Goal: Task Accomplishment & Management: Use online tool/utility

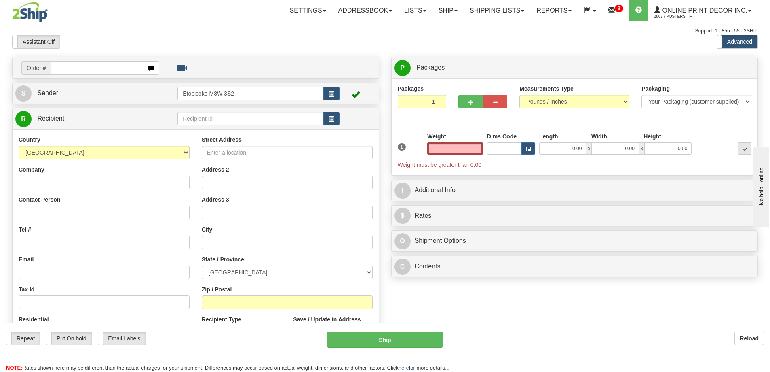
click at [62, 58] on div "Order #" at bounding box center [196, 67] width 366 height 21
click at [67, 63] on input "text" at bounding box center [97, 68] width 93 height 14
type input "ca-421253"
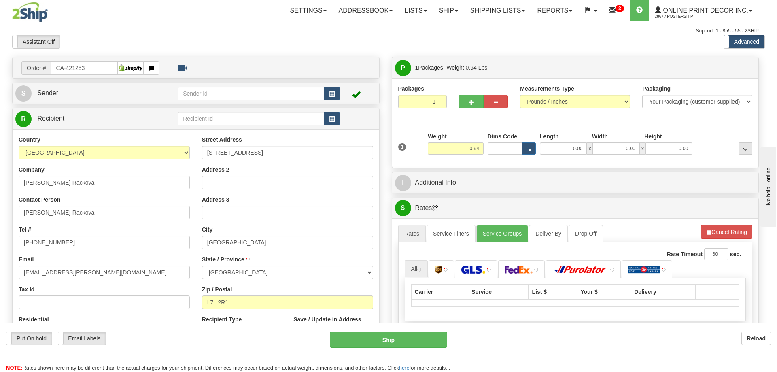
type input "[GEOGRAPHIC_DATA]"
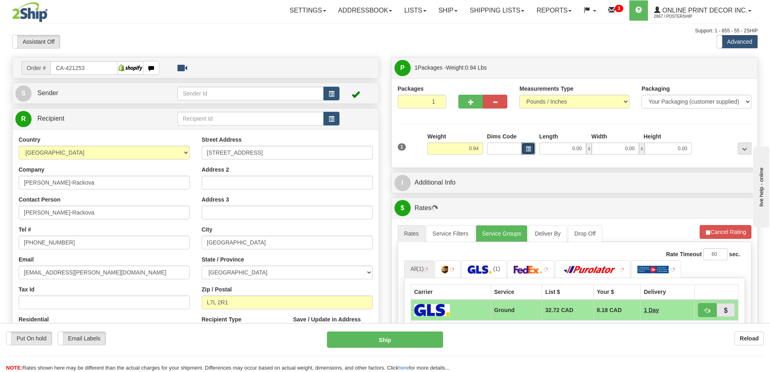
click at [525, 146] on button "button" at bounding box center [529, 148] width 14 height 12
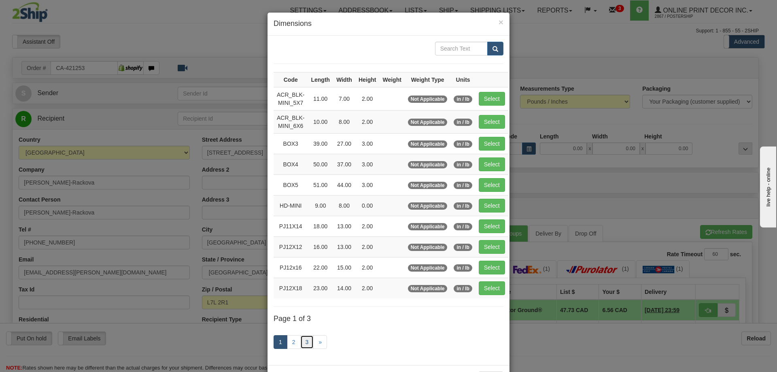
click at [311, 339] on link "3" at bounding box center [307, 342] width 14 height 14
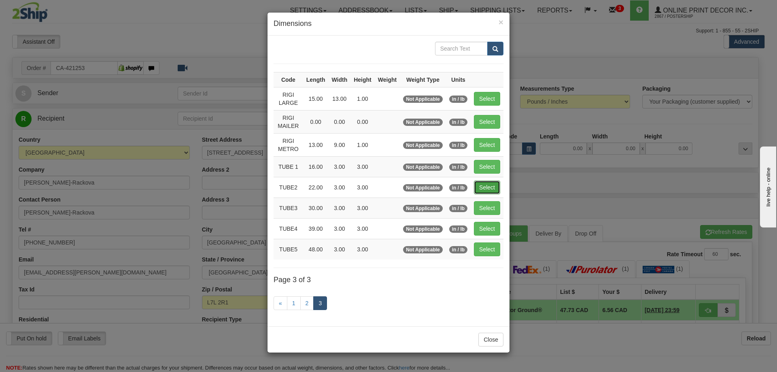
click at [485, 183] on button "Select" at bounding box center [487, 187] width 26 height 14
type input "TUBE2"
type input "22.00"
type input "3.00"
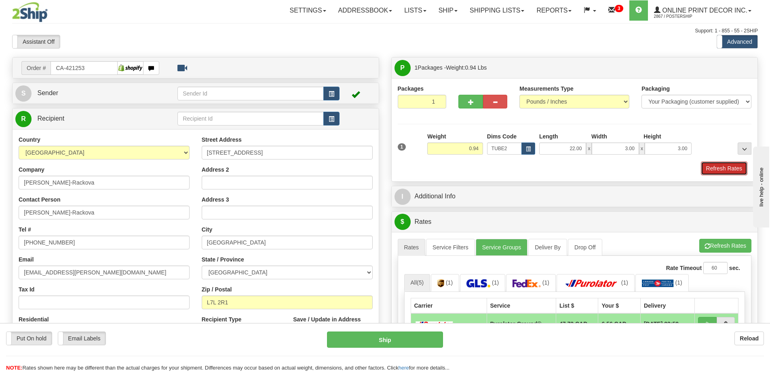
click at [723, 169] on button "Refresh Rates" at bounding box center [724, 168] width 47 height 14
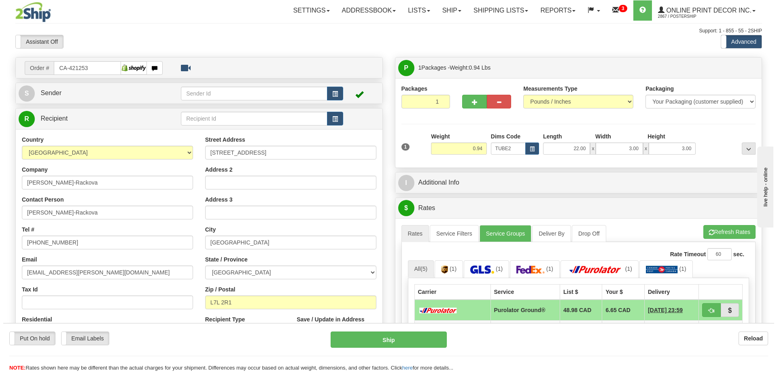
scroll to position [40, 0]
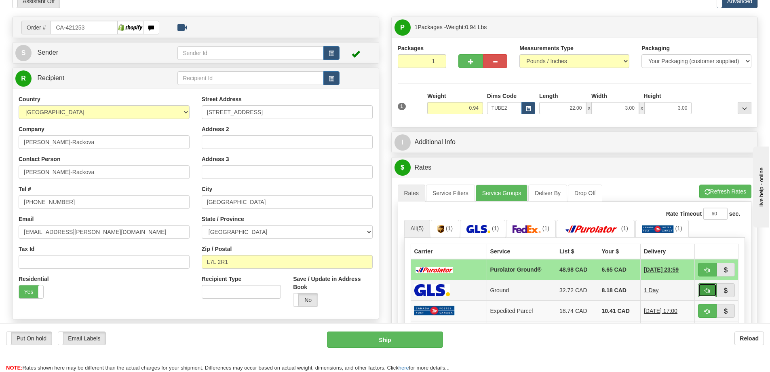
click at [709, 290] on span "button" at bounding box center [708, 290] width 6 height 5
type input "1"
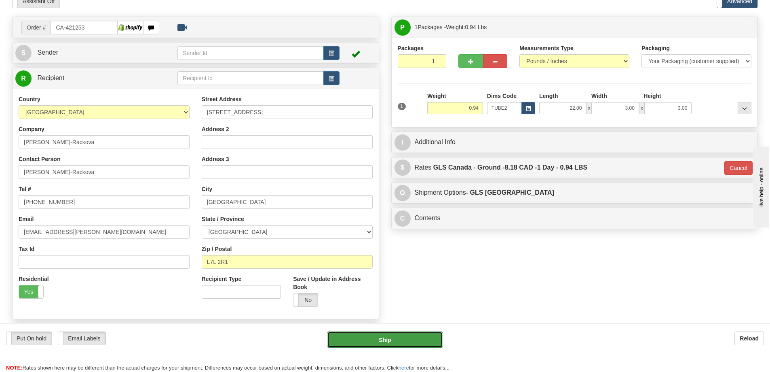
click at [427, 338] on button "Ship" at bounding box center [385, 339] width 116 height 16
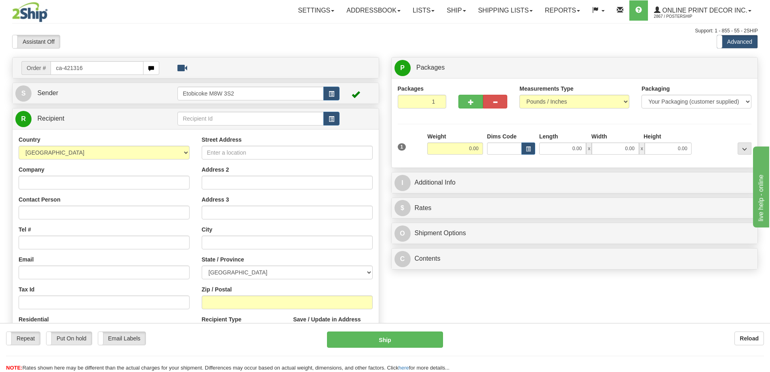
type input "ca-421316"
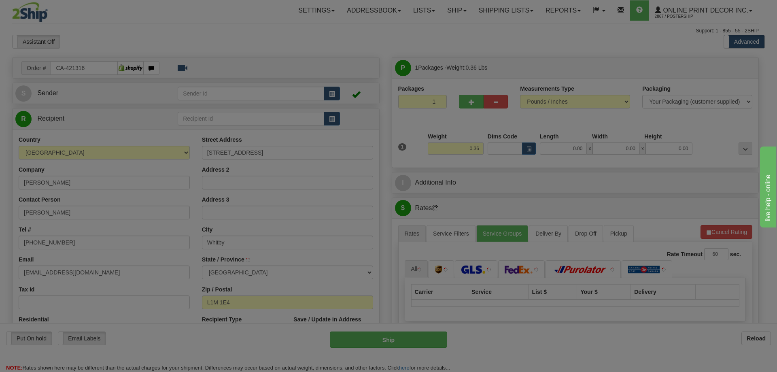
type input "WHITBY"
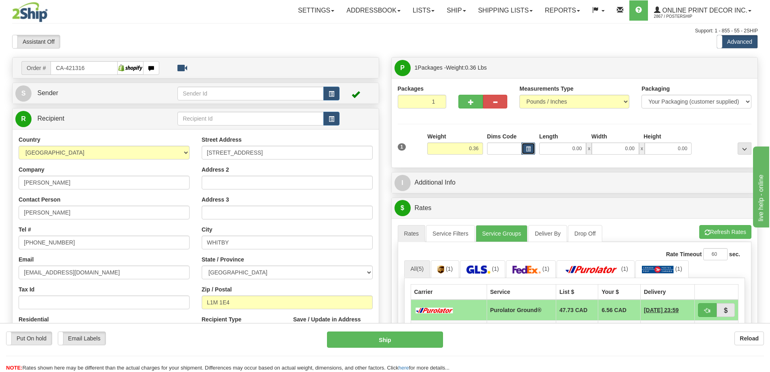
click at [531, 147] on span "button" at bounding box center [528, 149] width 5 height 4
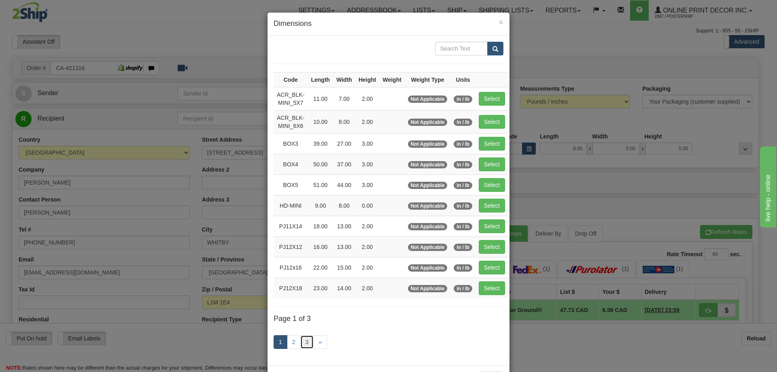
click at [303, 340] on link "3" at bounding box center [307, 342] width 14 height 14
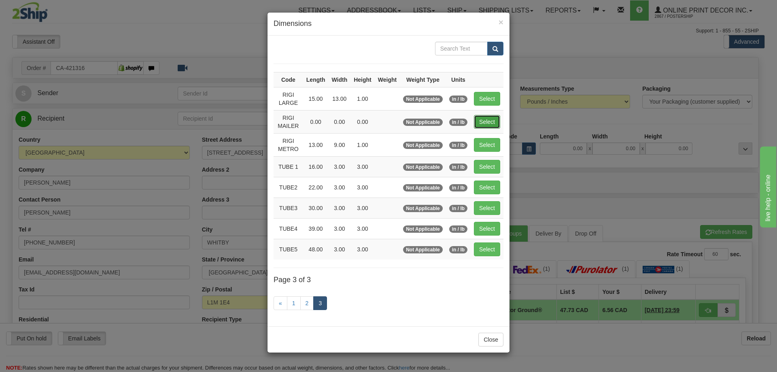
click at [498, 118] on button "Select" at bounding box center [487, 122] width 26 height 14
type input "RIGI MAILER"
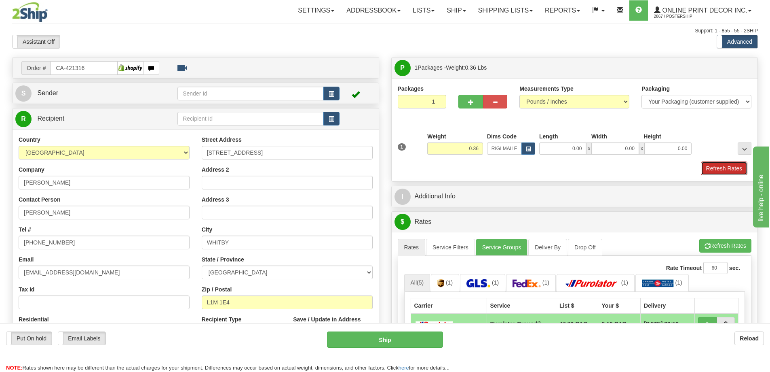
click at [723, 163] on button "Refresh Rates" at bounding box center [724, 168] width 47 height 14
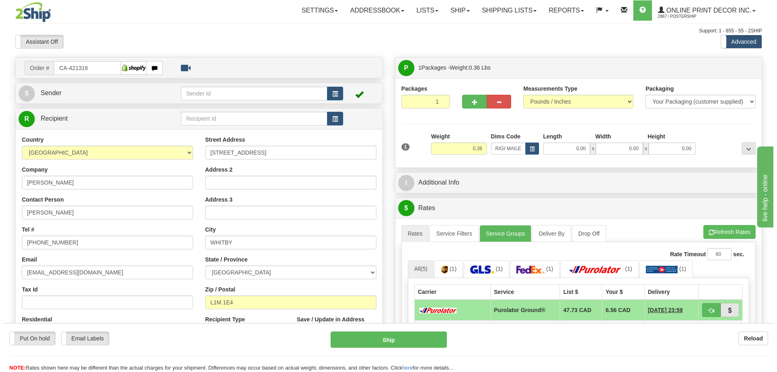
scroll to position [81, 0]
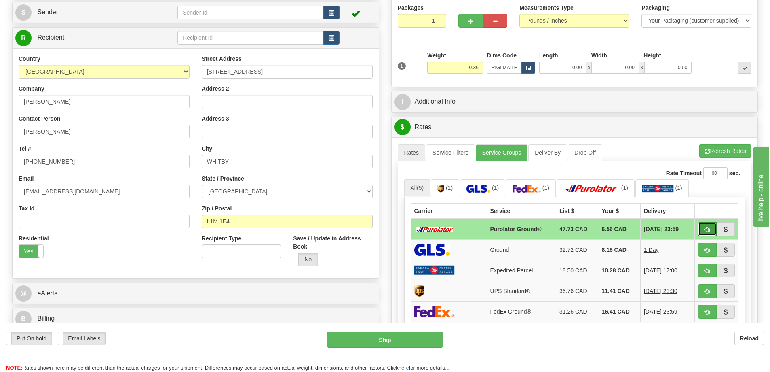
click at [708, 229] on span "button" at bounding box center [708, 229] width 6 height 5
type input "260"
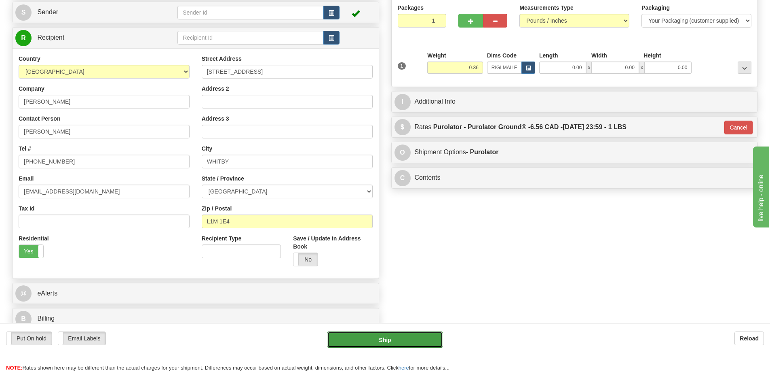
click at [394, 338] on button "Ship" at bounding box center [385, 339] width 116 height 16
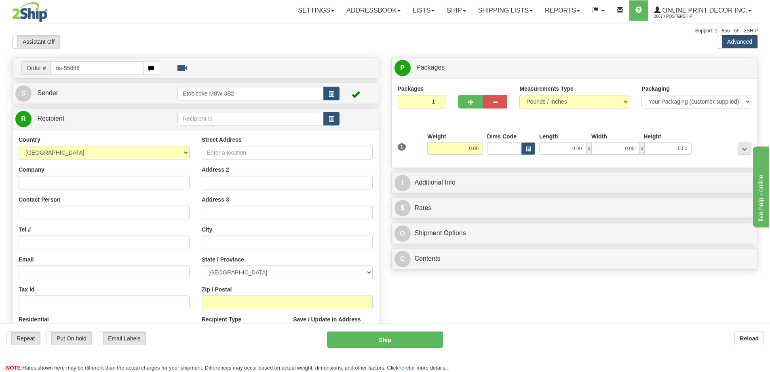
type input "us-55886"
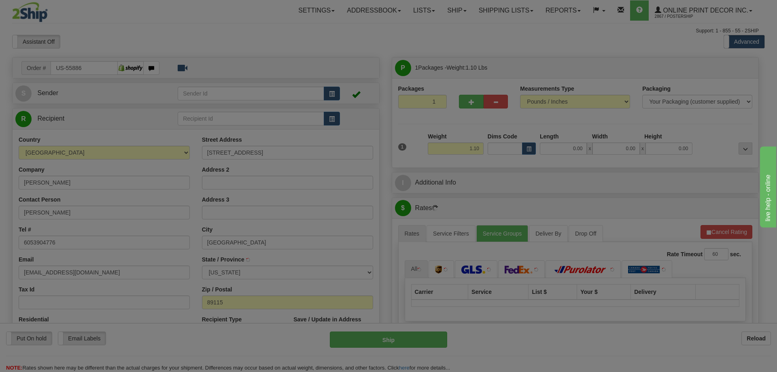
type input "LAS VEGAS"
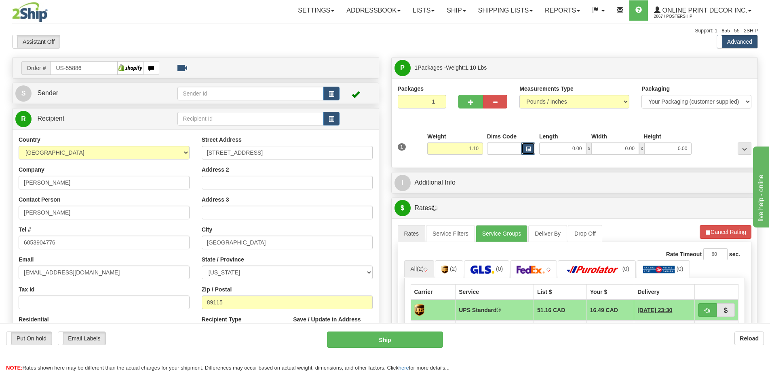
click at [530, 147] on span "button" at bounding box center [528, 149] width 5 height 4
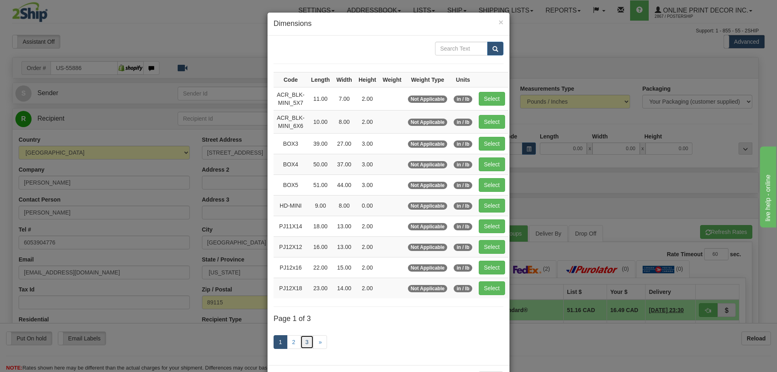
click at [303, 339] on link "3" at bounding box center [307, 342] width 14 height 14
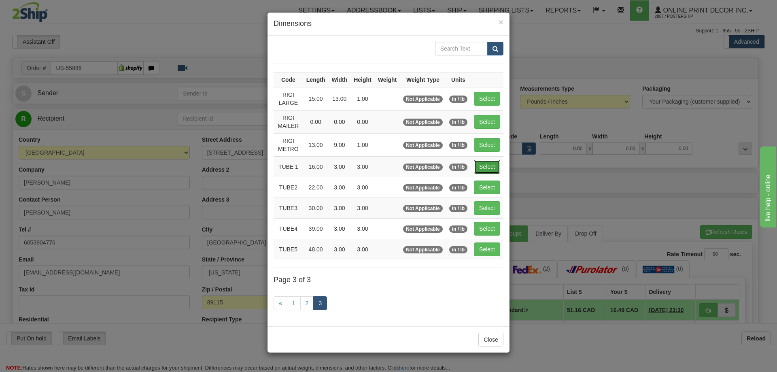
click at [487, 167] on button "Select" at bounding box center [487, 167] width 26 height 14
type input "TUBE 1"
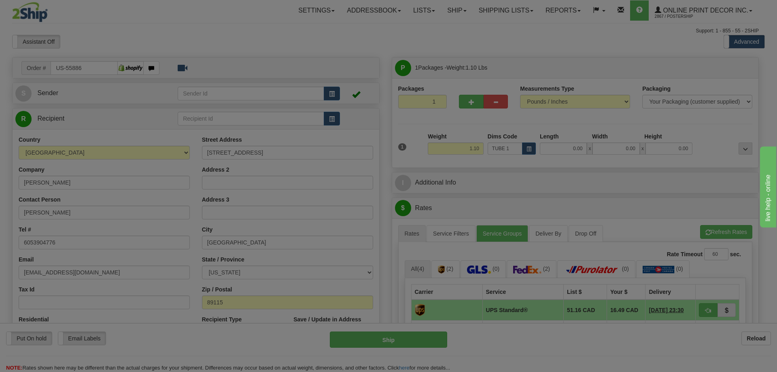
type input "16.00"
type input "3.00"
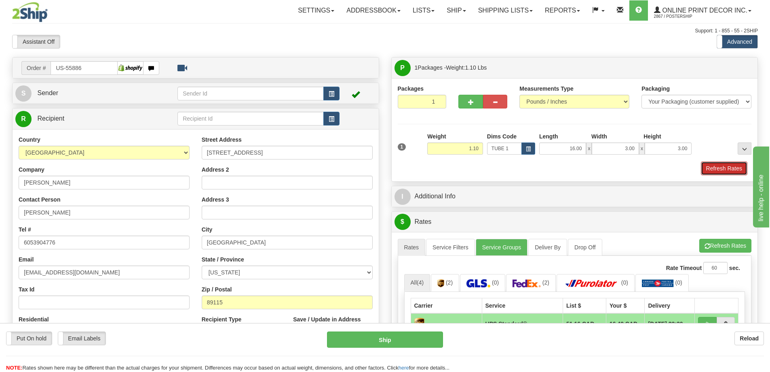
click at [728, 169] on button "Refresh Rates" at bounding box center [724, 168] width 47 height 14
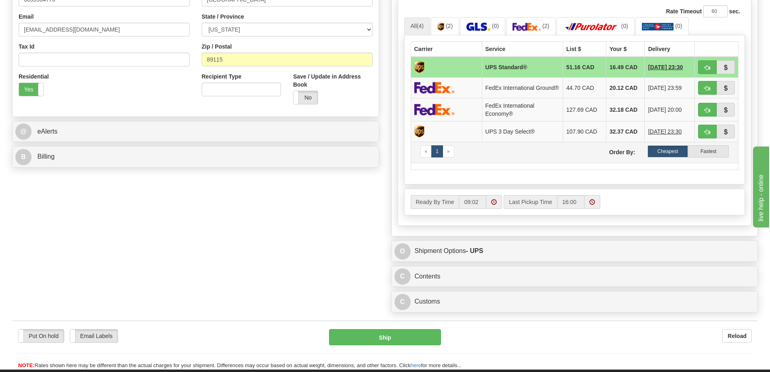
scroll to position [364, 0]
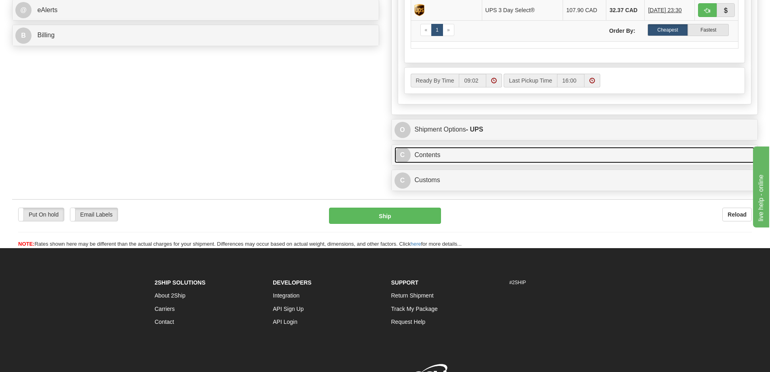
click at [510, 158] on link "C Contents" at bounding box center [575, 155] width 361 height 17
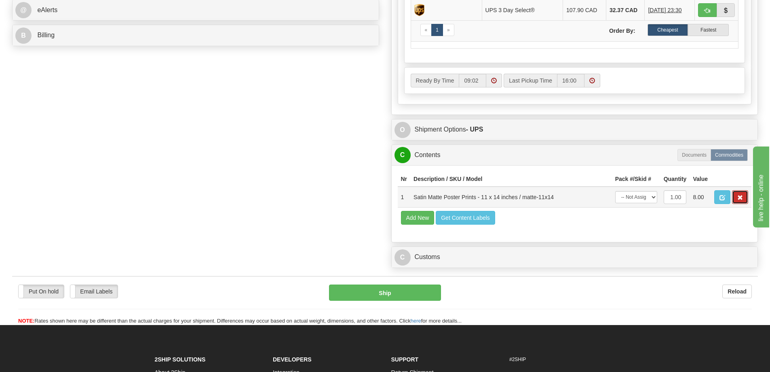
click at [741, 200] on span "button" at bounding box center [741, 197] width 6 height 5
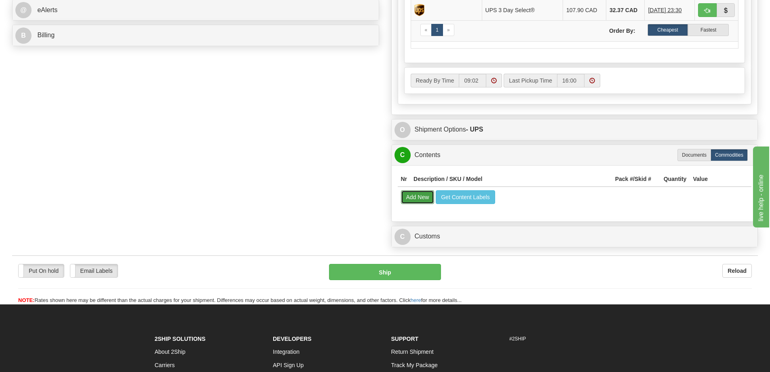
click at [425, 204] on button "Add New" at bounding box center [418, 197] width 34 height 14
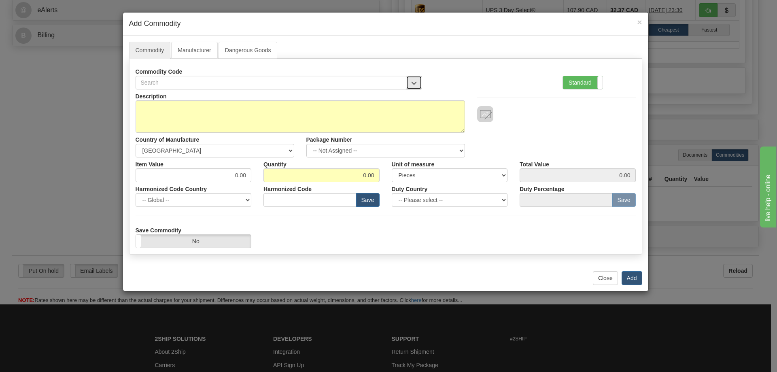
click at [409, 78] on button "button" at bounding box center [414, 83] width 16 height 14
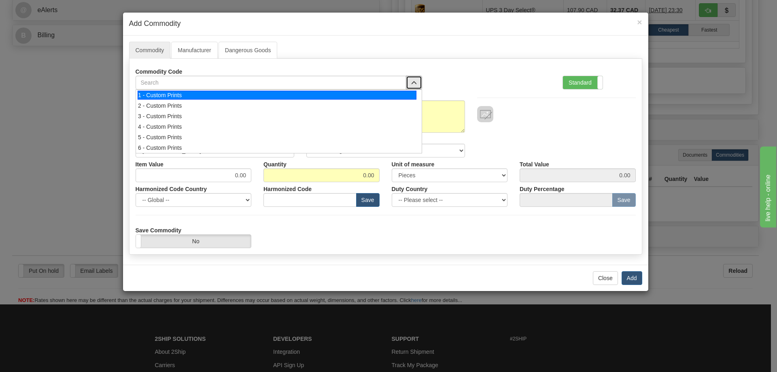
click at [401, 92] on div "1 - Custom Prints" at bounding box center [277, 95] width 279 height 9
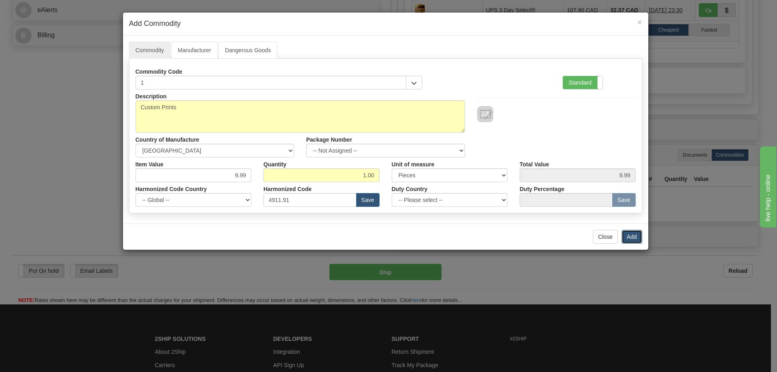
click at [634, 237] on button "Add" at bounding box center [631, 237] width 21 height 14
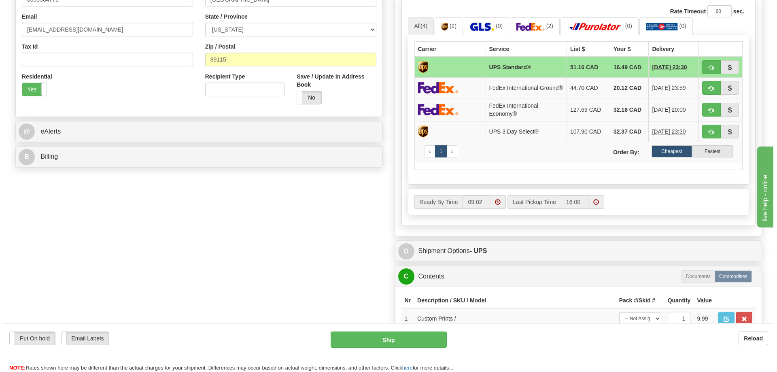
scroll to position [202, 0]
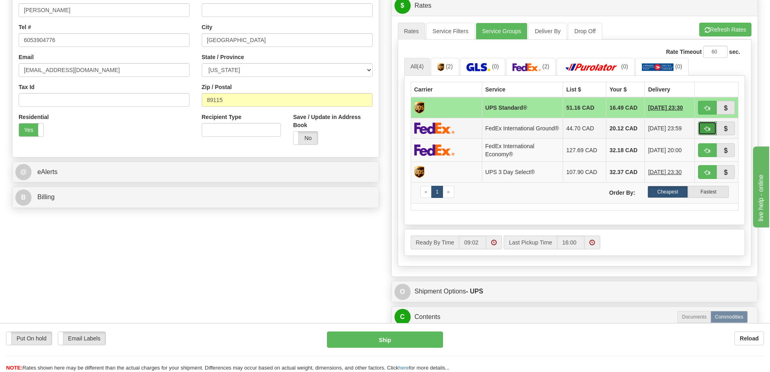
click at [707, 124] on button "button" at bounding box center [707, 128] width 19 height 14
type input "92"
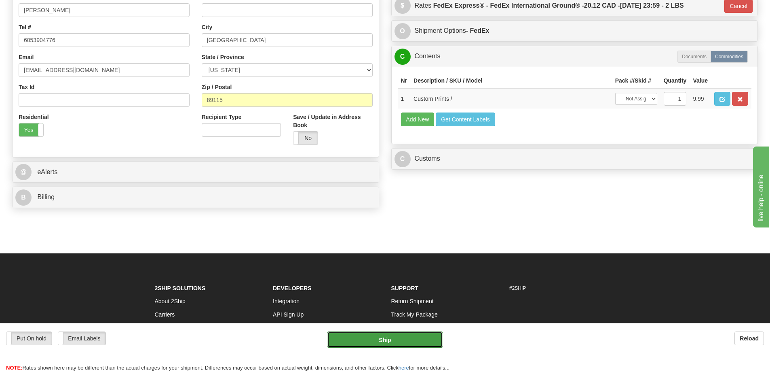
click at [418, 338] on button "Ship" at bounding box center [385, 339] width 116 height 16
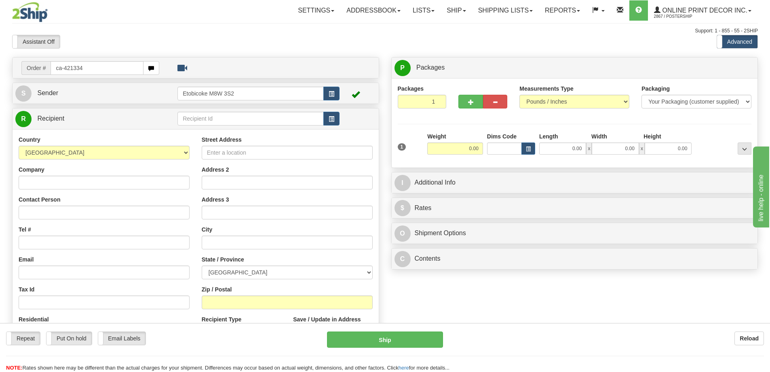
type input "ca-421334"
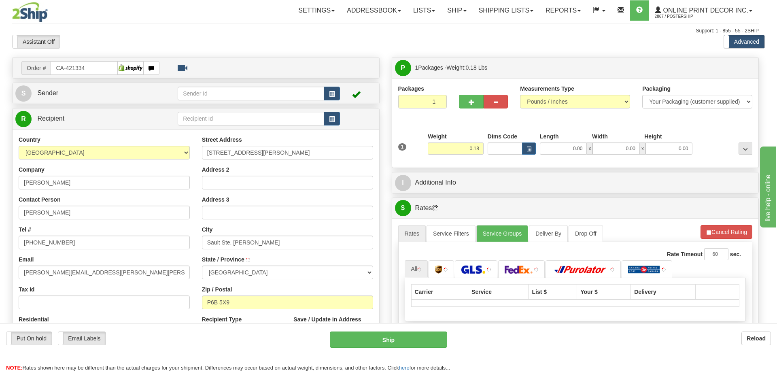
type input "SAULT STE. MARIE"
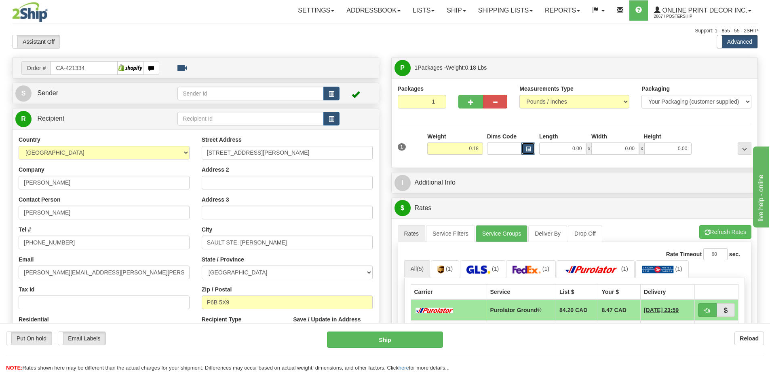
click at [530, 147] on span "button" at bounding box center [528, 149] width 5 height 4
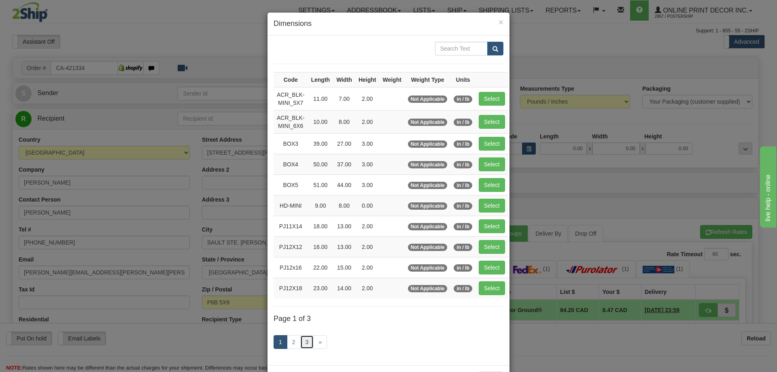
click at [307, 341] on link "3" at bounding box center [307, 342] width 14 height 14
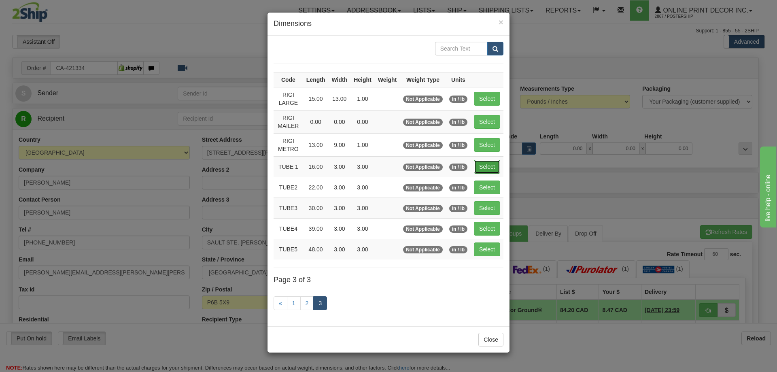
click at [484, 166] on button "Select" at bounding box center [487, 167] width 26 height 14
type input "TUBE 1"
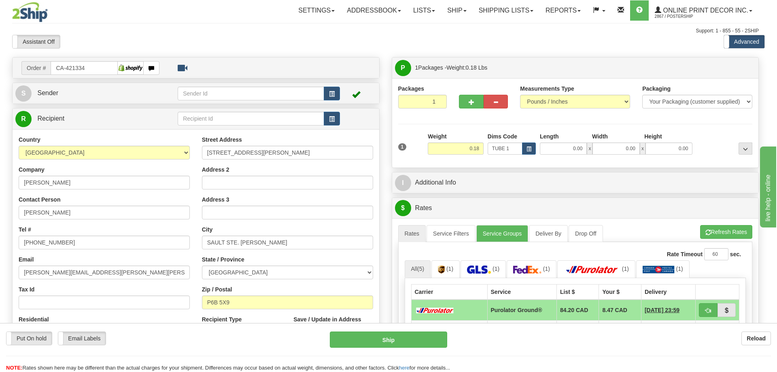
type input "16.00"
type input "3.00"
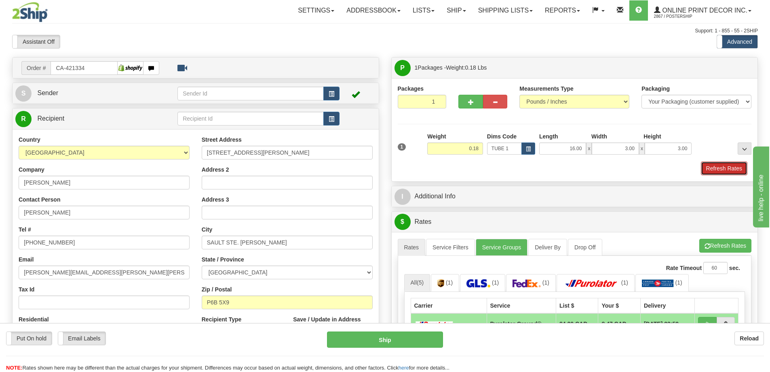
click at [728, 171] on button "Refresh Rates" at bounding box center [724, 168] width 47 height 14
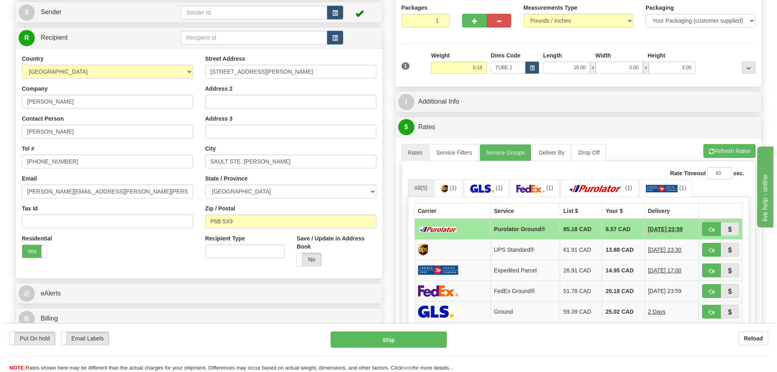
scroll to position [121, 0]
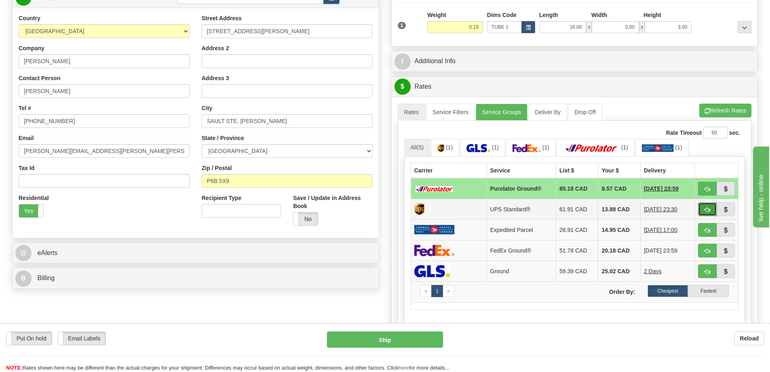
click at [706, 204] on button "button" at bounding box center [707, 209] width 19 height 14
type input "11"
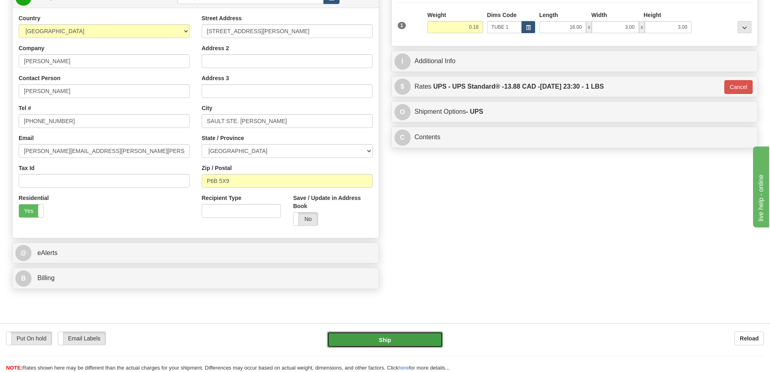
click at [415, 334] on button "Ship" at bounding box center [385, 339] width 116 height 16
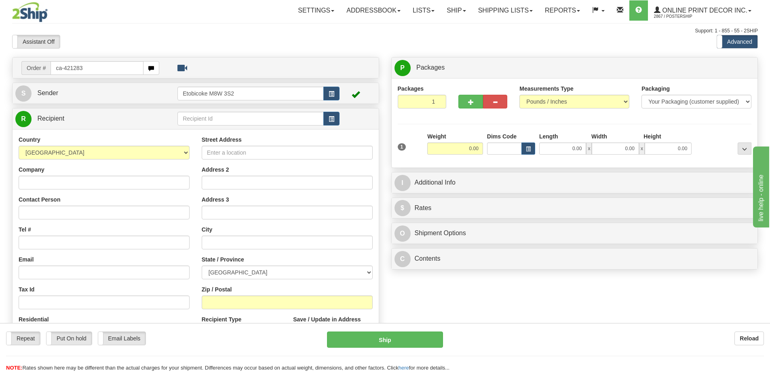
type input "ca-421283"
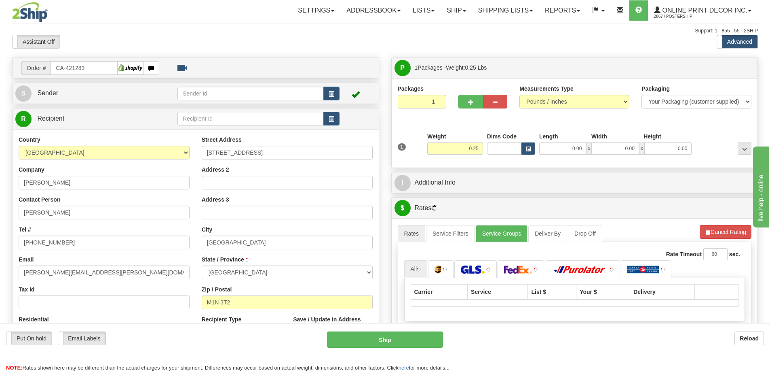
type input "SCARBOROUGH"
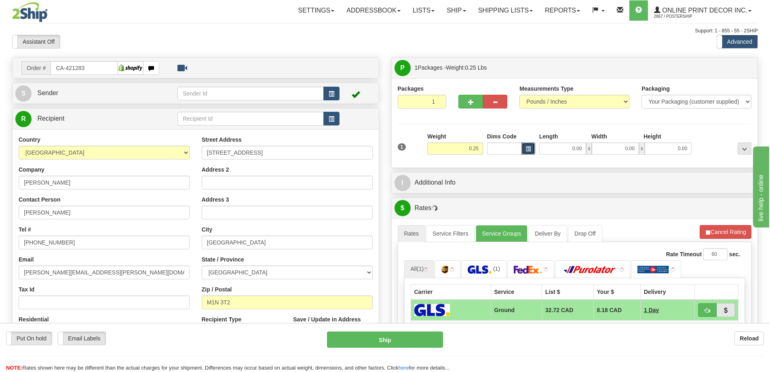
click at [529, 148] on span "button" at bounding box center [528, 149] width 5 height 4
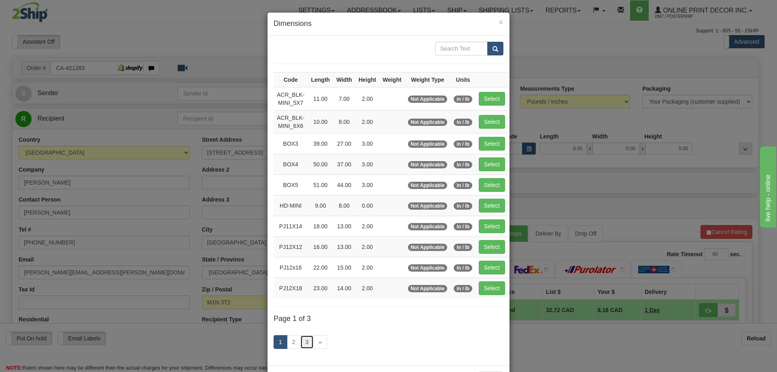
click at [305, 344] on link "3" at bounding box center [307, 342] width 14 height 14
click at [303, 336] on link "3" at bounding box center [307, 342] width 14 height 14
click at [304, 341] on link "3" at bounding box center [307, 342] width 14 height 14
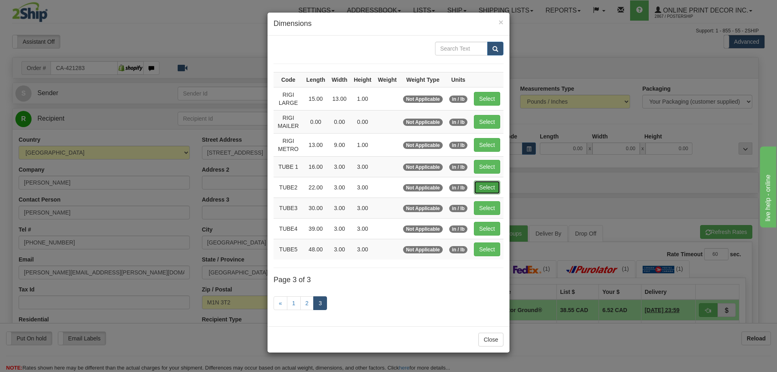
click at [488, 184] on button "Select" at bounding box center [487, 187] width 26 height 14
type input "TUBE2"
type input "22.00"
type input "3.00"
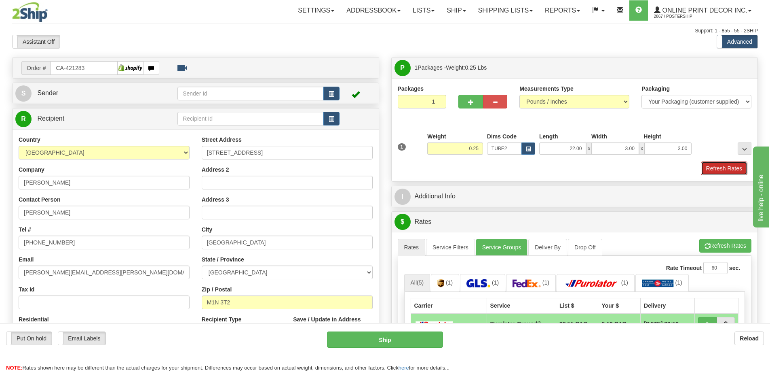
click at [723, 167] on button "Refresh Rates" at bounding box center [724, 168] width 47 height 14
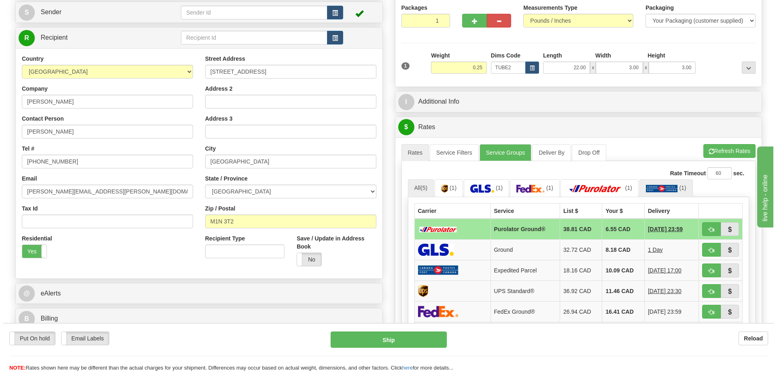
scroll to position [121, 0]
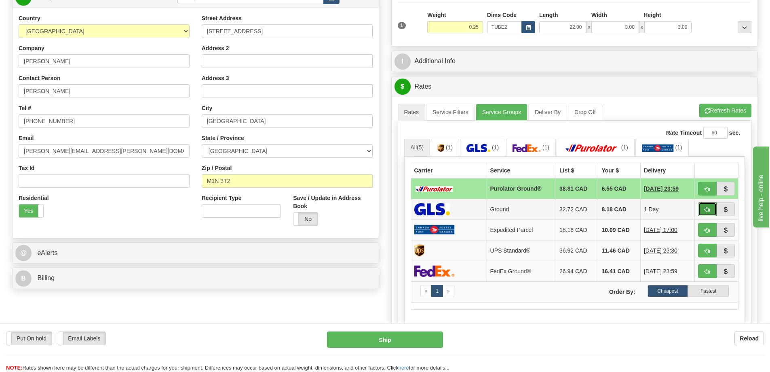
click at [706, 210] on span "button" at bounding box center [708, 209] width 6 height 5
type input "1"
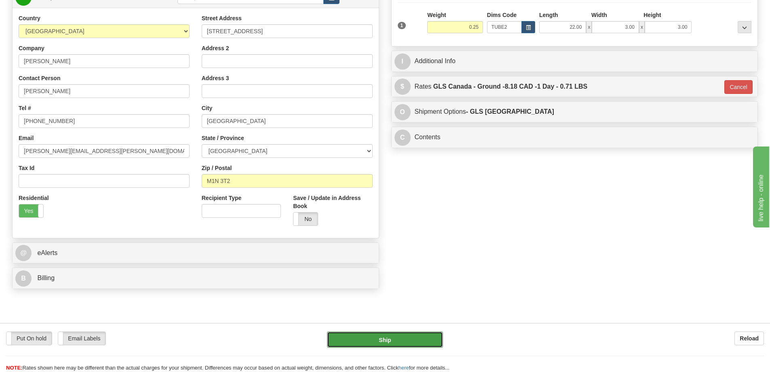
click at [415, 340] on button "Ship" at bounding box center [385, 339] width 116 height 16
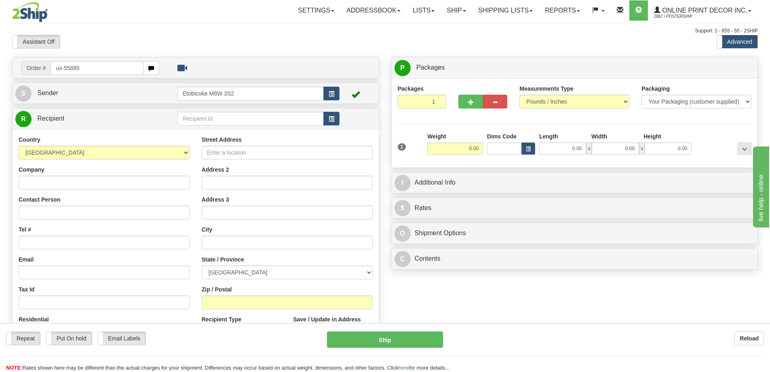
type input "us-55885"
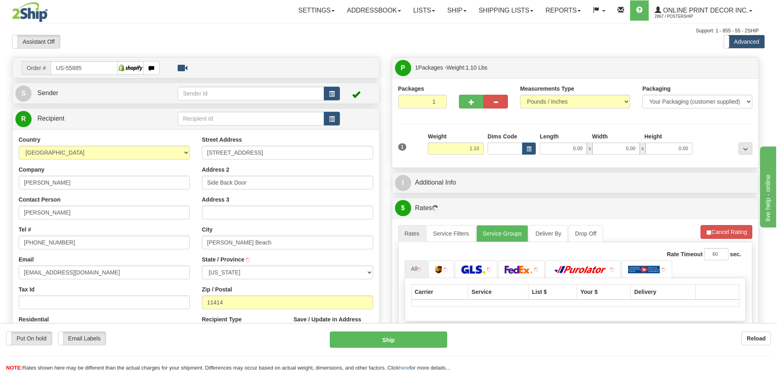
type input "[PERSON_NAME][GEOGRAPHIC_DATA]"
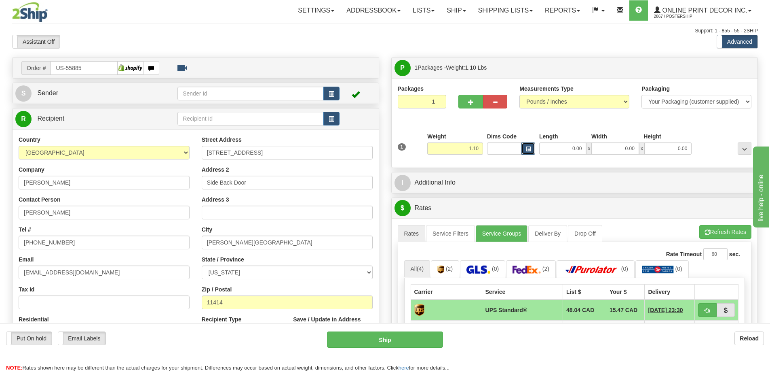
click at [529, 146] on button "button" at bounding box center [529, 148] width 14 height 12
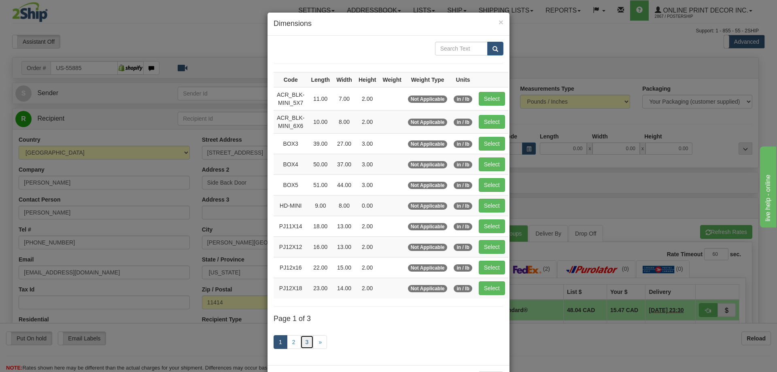
click at [307, 339] on link "3" at bounding box center [307, 342] width 14 height 14
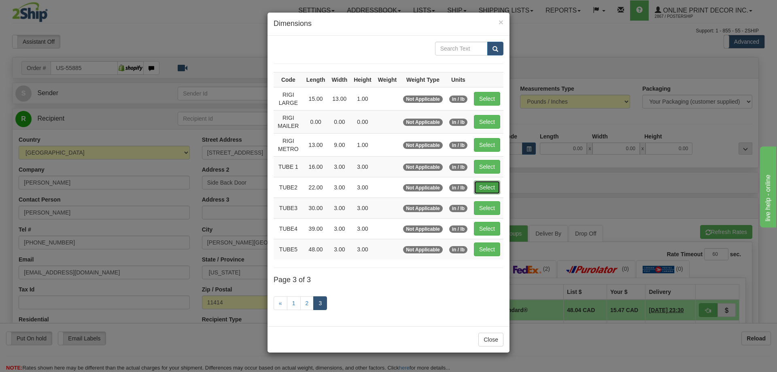
click at [497, 181] on button "Select" at bounding box center [487, 187] width 26 height 14
type input "TUBE2"
type input "22.00"
type input "3.00"
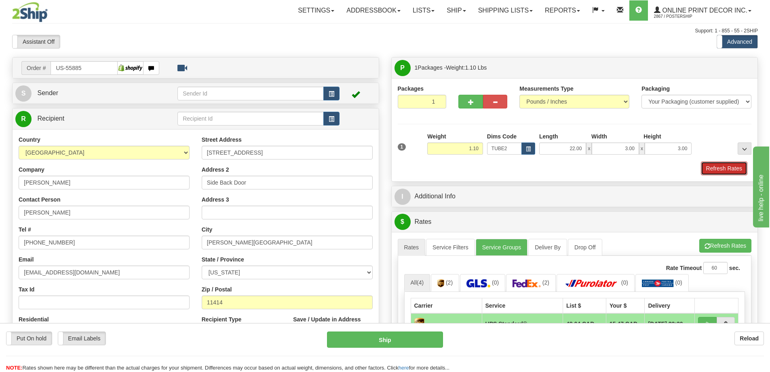
click at [713, 166] on button "Refresh Rates" at bounding box center [724, 168] width 47 height 14
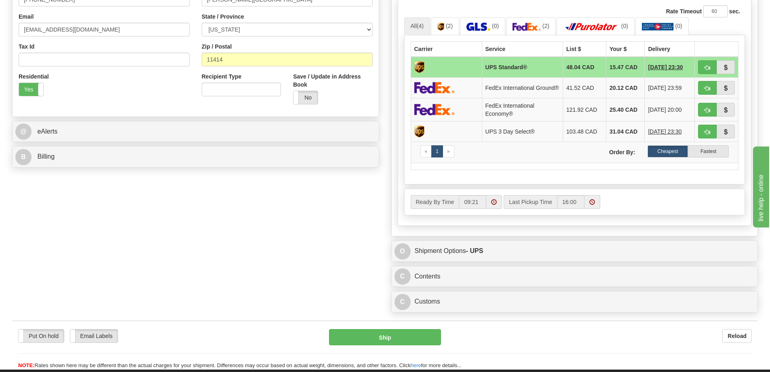
scroll to position [324, 0]
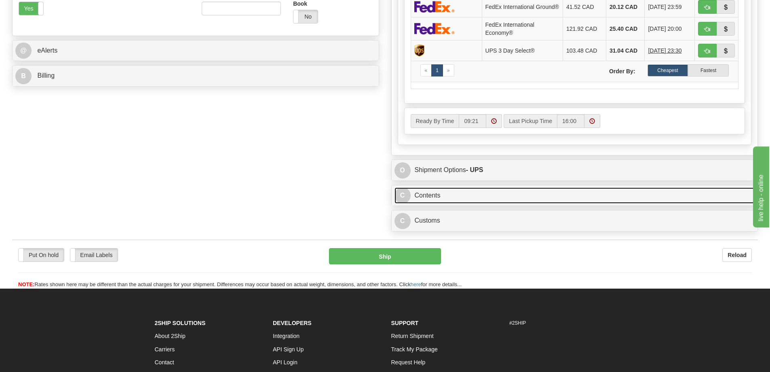
click at [523, 195] on link "C Contents" at bounding box center [575, 195] width 361 height 17
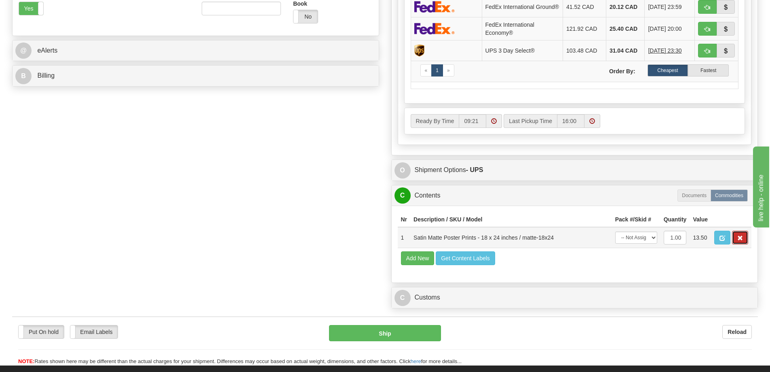
click at [741, 240] on span "button" at bounding box center [741, 237] width 6 height 5
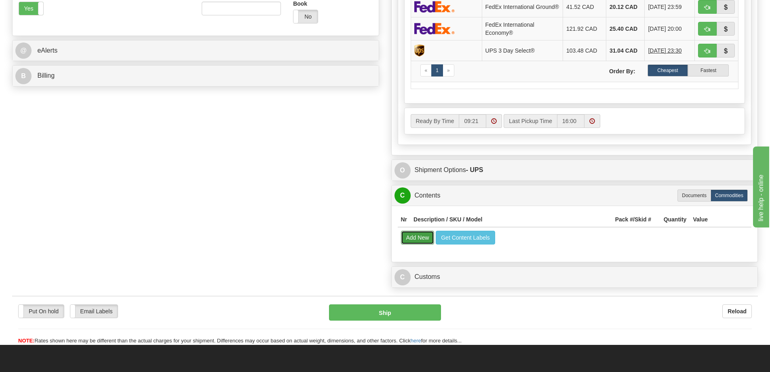
click at [421, 241] on button "Add New" at bounding box center [418, 238] width 34 height 14
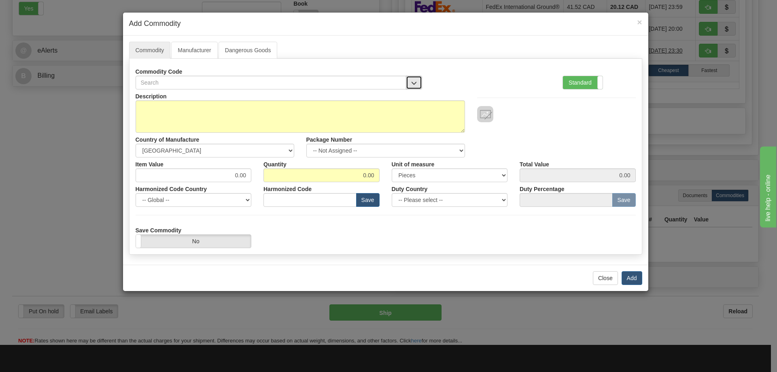
click at [414, 77] on button "button" at bounding box center [414, 83] width 16 height 14
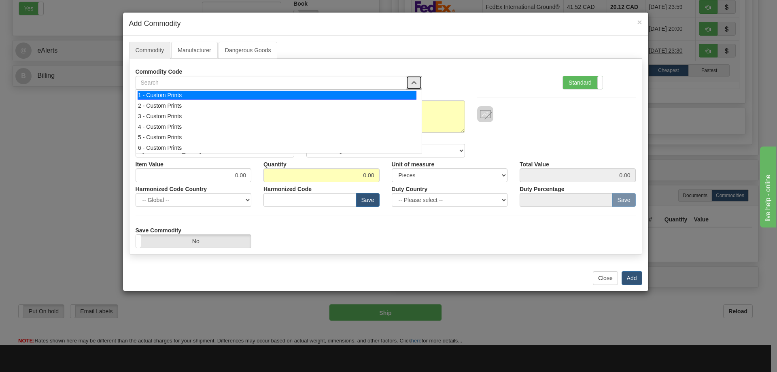
click at [403, 92] on div "1 - Custom Prints" at bounding box center [277, 95] width 279 height 9
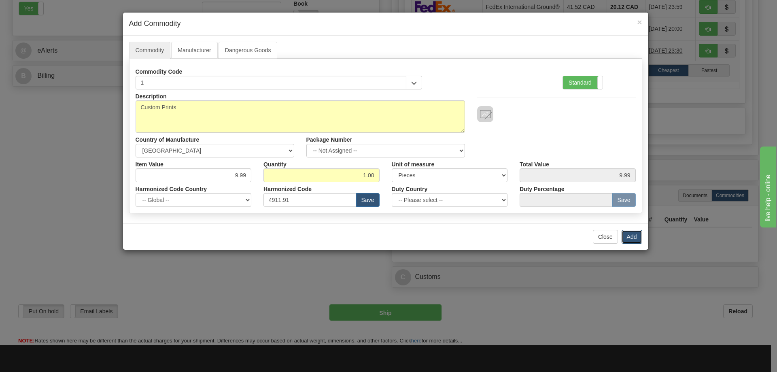
click at [633, 236] on button "Add" at bounding box center [631, 237] width 21 height 14
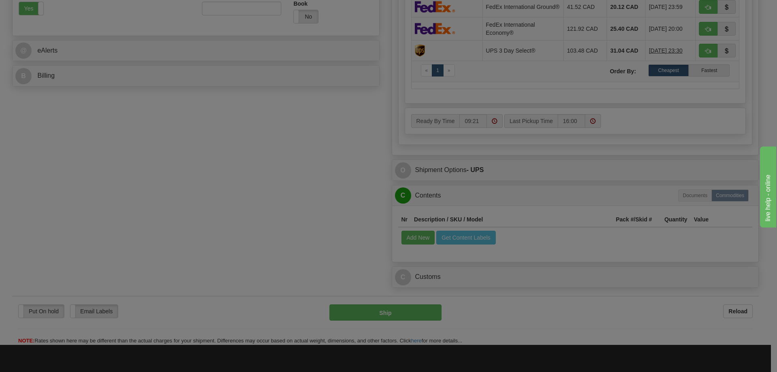
click at [633, 236] on div at bounding box center [388, 186] width 777 height 372
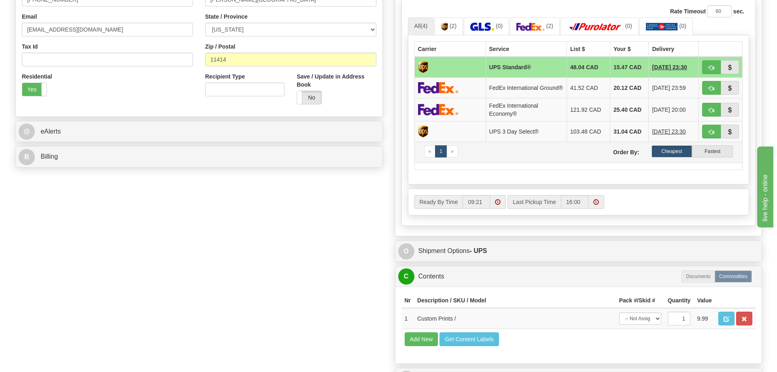
scroll to position [202, 0]
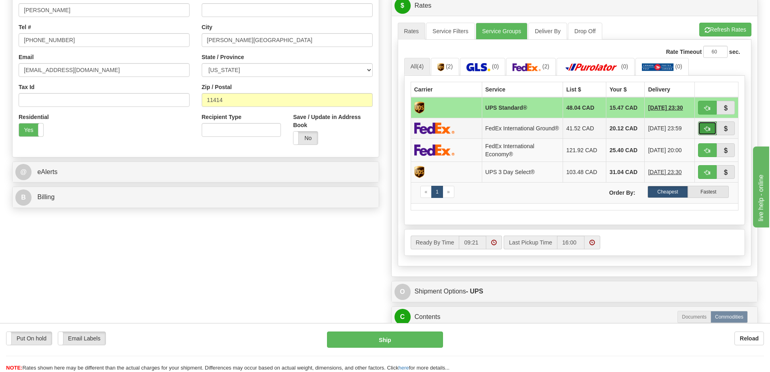
click at [709, 129] on span "button" at bounding box center [708, 128] width 6 height 5
type input "92"
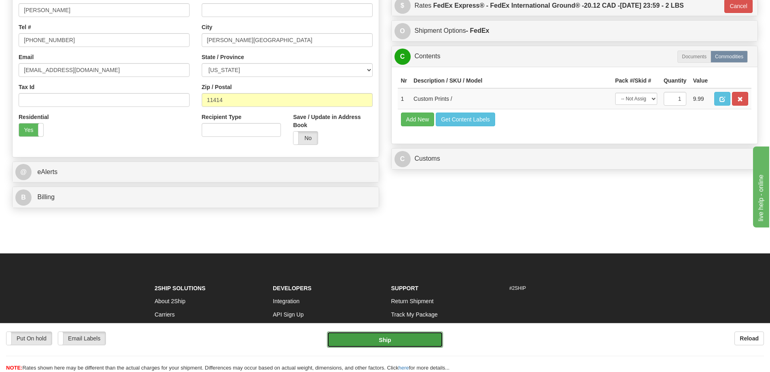
click at [417, 338] on button "Ship" at bounding box center [385, 339] width 116 height 16
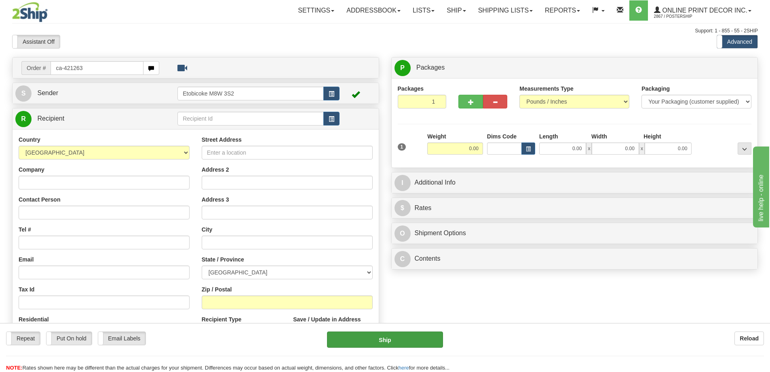
type input "ca-421263"
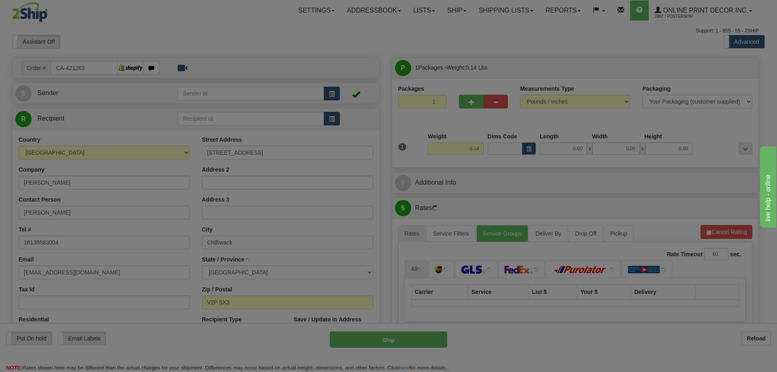
type input "CHILLIWACK"
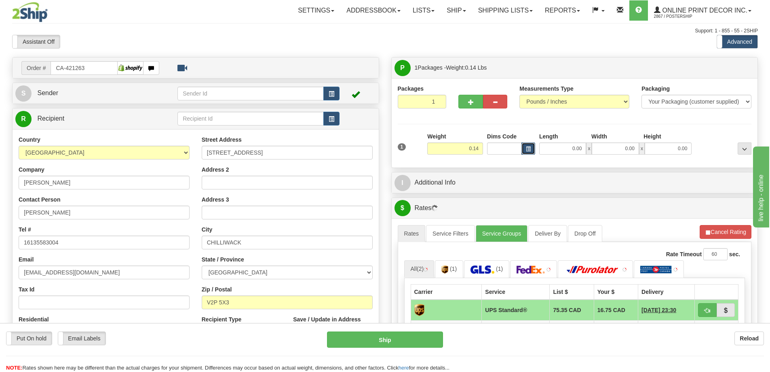
click at [526, 149] on span "button" at bounding box center [528, 149] width 5 height 4
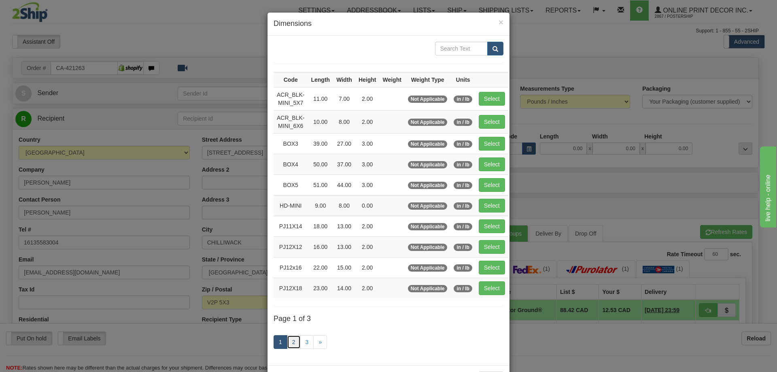
click at [296, 339] on link "2" at bounding box center [294, 342] width 14 height 14
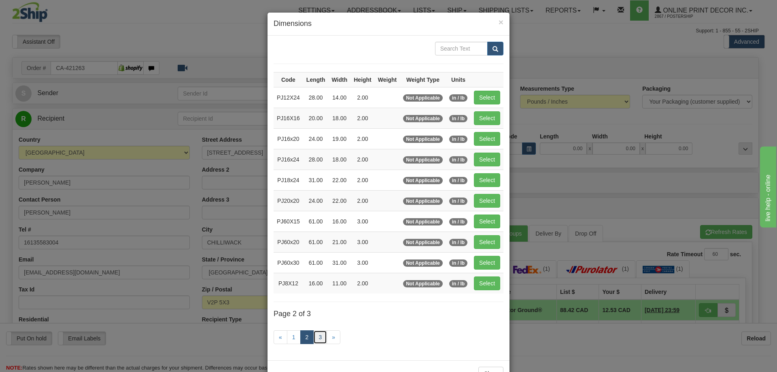
click at [319, 334] on link "3" at bounding box center [320, 337] width 14 height 14
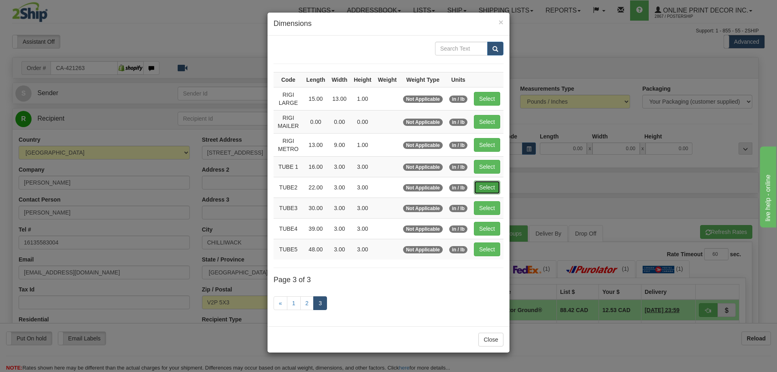
click at [494, 183] on button "Select" at bounding box center [487, 187] width 26 height 14
type input "TUBE2"
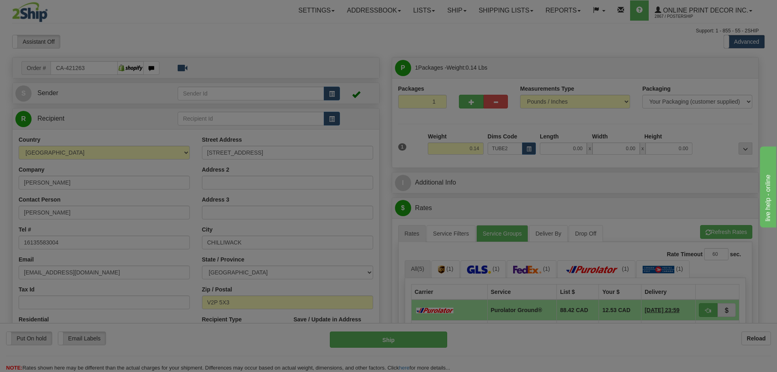
type input "22.00"
type input "3.00"
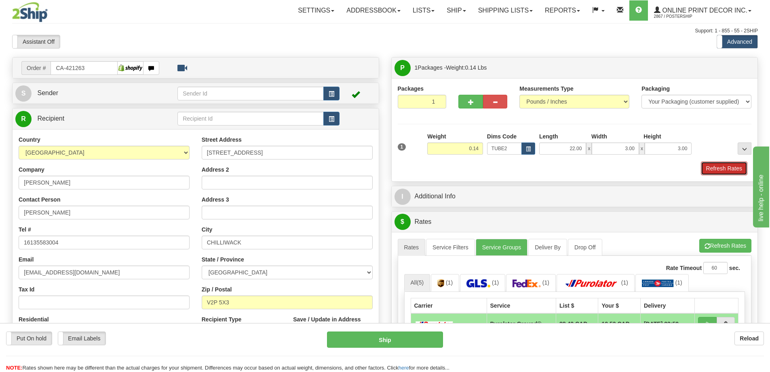
click at [725, 171] on button "Refresh Rates" at bounding box center [724, 168] width 47 height 14
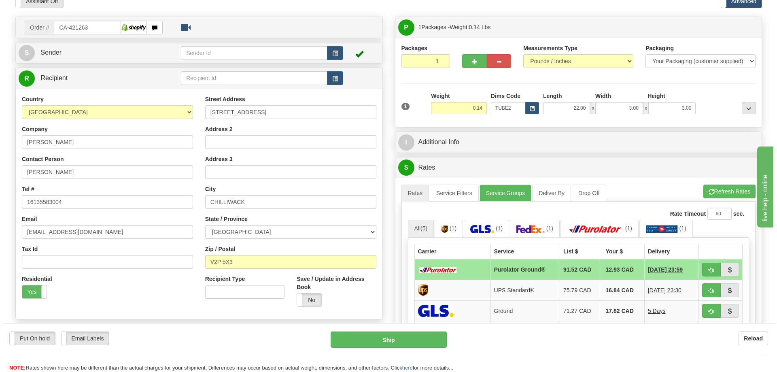
scroll to position [81, 0]
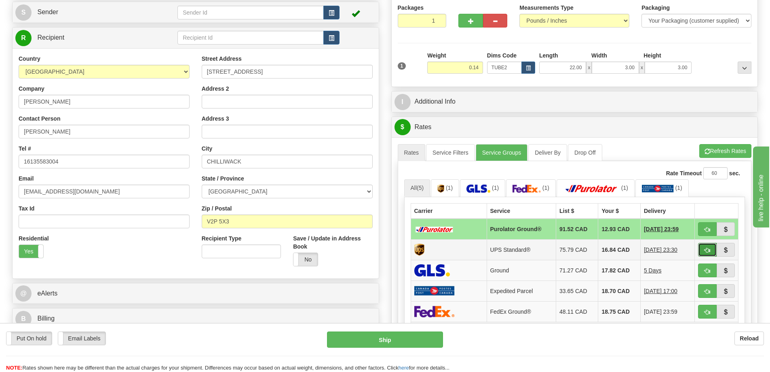
click at [705, 248] on button "button" at bounding box center [707, 250] width 19 height 14
type input "11"
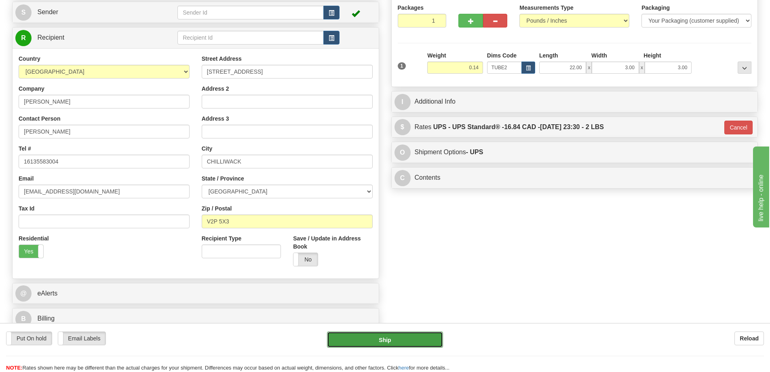
click at [403, 336] on button "Ship" at bounding box center [385, 339] width 116 height 16
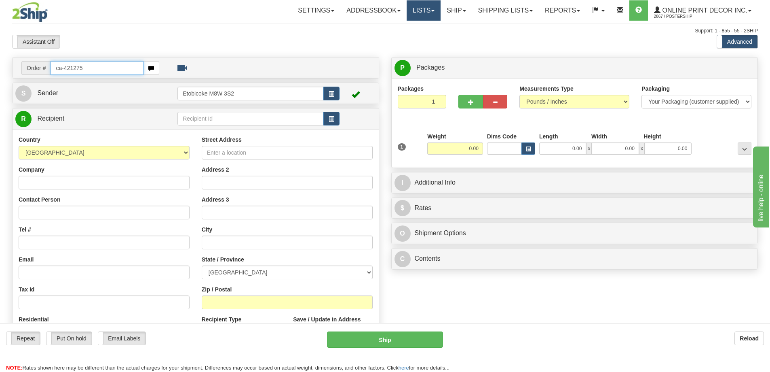
type input "ca-421275"
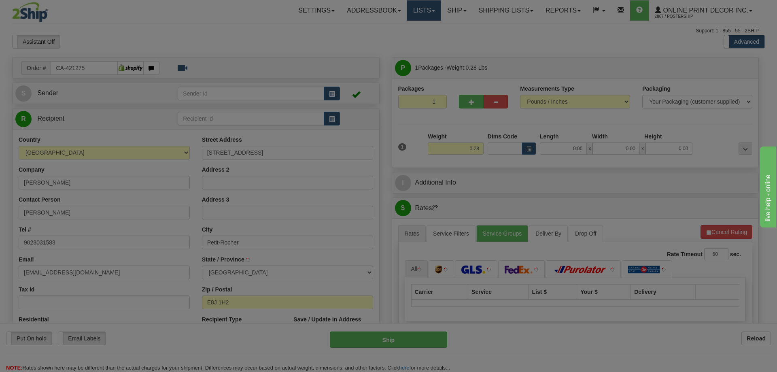
type input "PETIT-ROCHER"
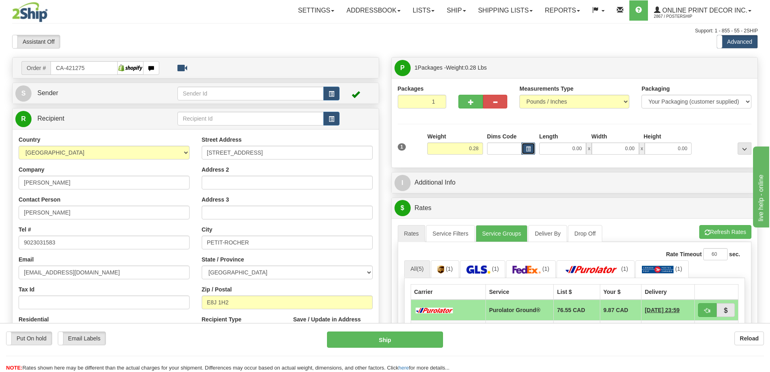
click at [529, 146] on button "button" at bounding box center [529, 148] width 14 height 12
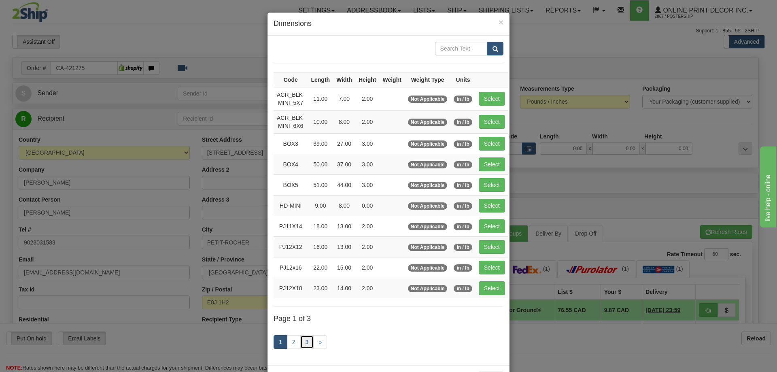
click at [303, 344] on link "3" at bounding box center [307, 342] width 14 height 14
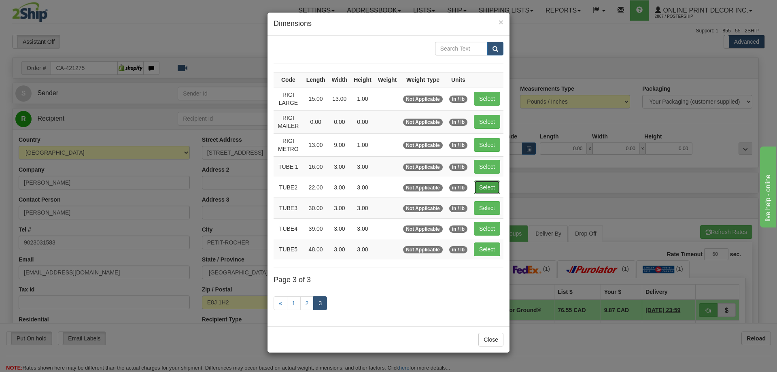
click at [487, 184] on button "Select" at bounding box center [487, 187] width 26 height 14
type input "TUBE2"
type input "22.00"
type input "3.00"
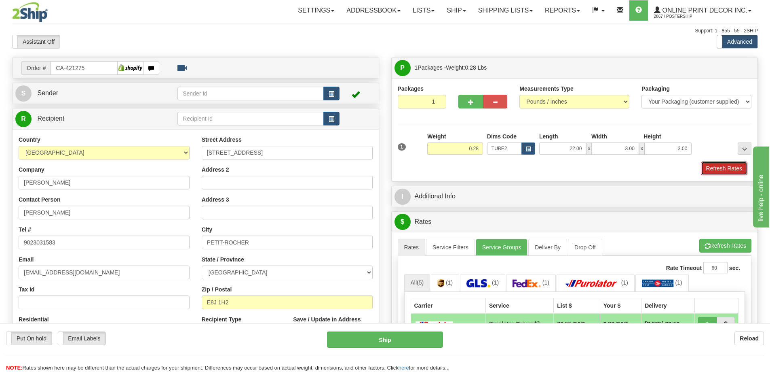
click at [704, 165] on button "Refresh Rates" at bounding box center [724, 168] width 47 height 14
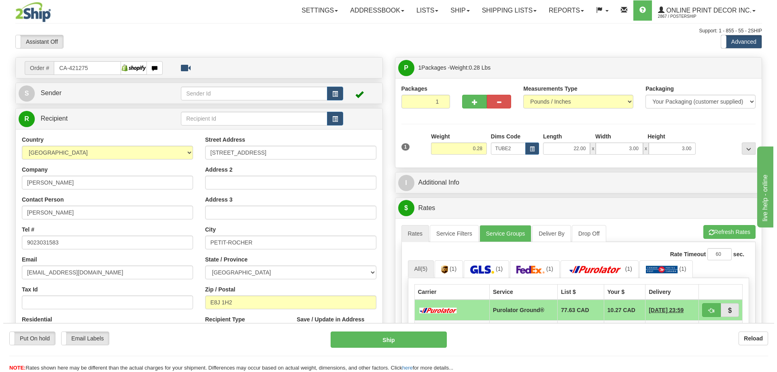
scroll to position [40, 0]
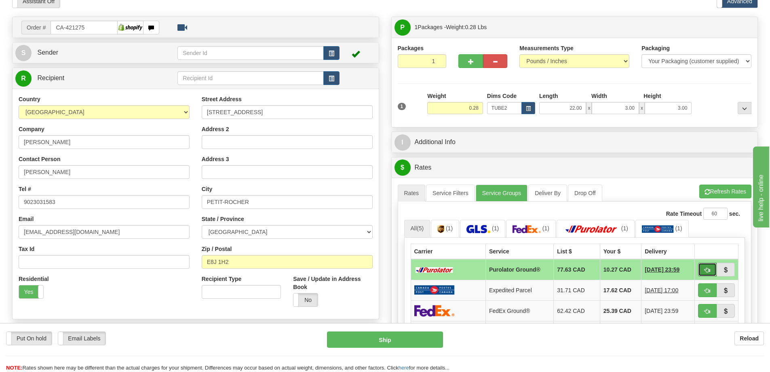
click at [710, 267] on button "button" at bounding box center [707, 269] width 19 height 14
type input "260"
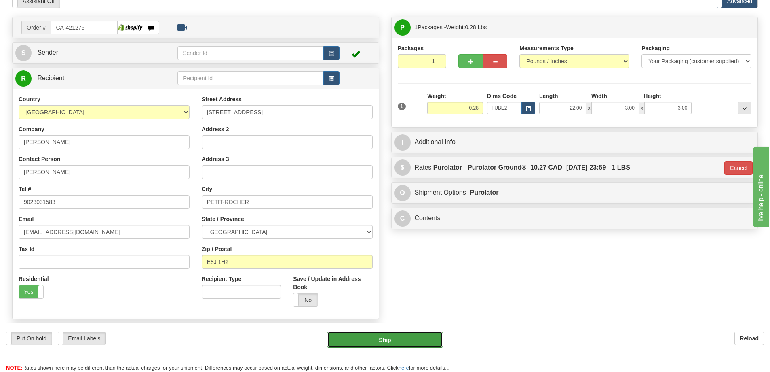
click at [426, 338] on button "Ship" at bounding box center [385, 339] width 116 height 16
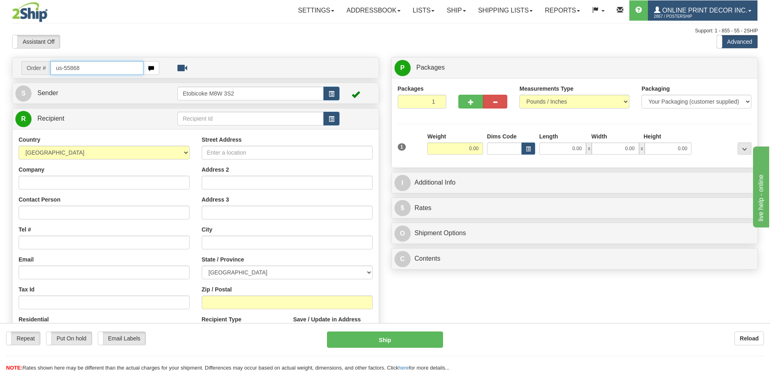
type input "us-55868"
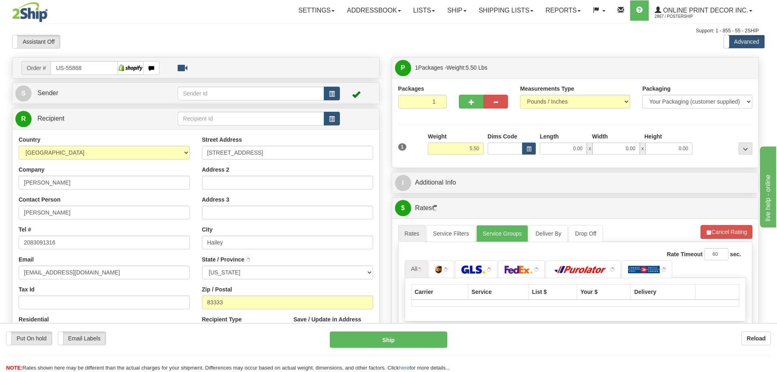
type input "HAILEY"
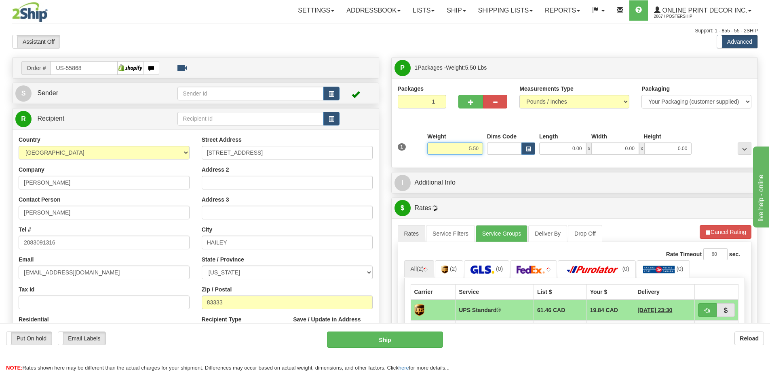
click at [481, 146] on input "5.50" at bounding box center [455, 148] width 56 height 12
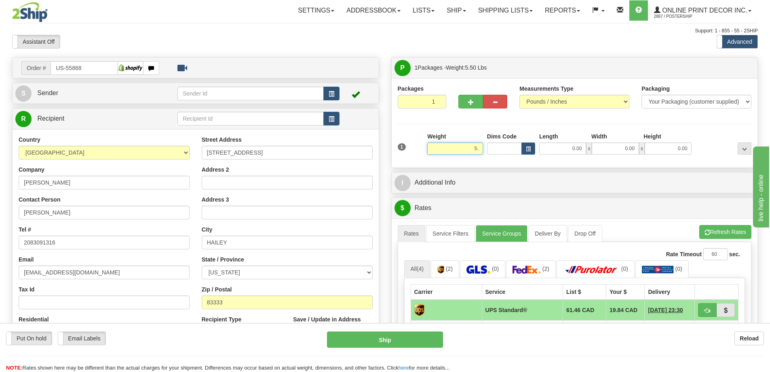
type input "5"
type input "2.00"
click at [531, 150] on span "button" at bounding box center [528, 149] width 5 height 4
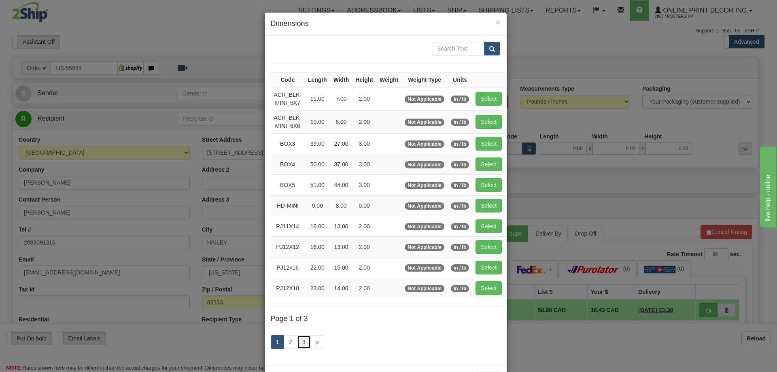
click at [303, 340] on link "3" at bounding box center [304, 342] width 14 height 14
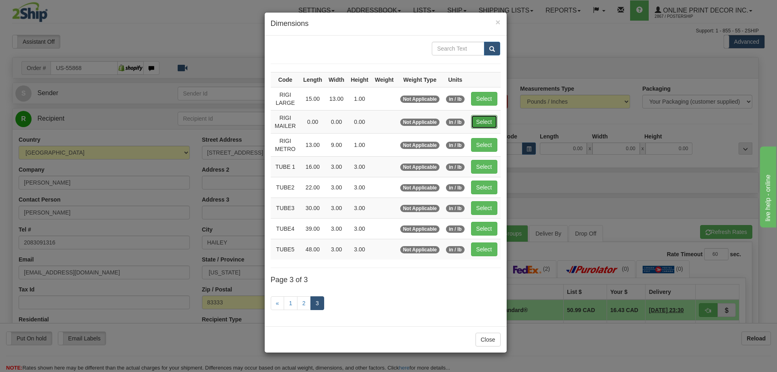
click at [487, 120] on button "Select" at bounding box center [484, 122] width 26 height 14
type input "RIGI MAILER"
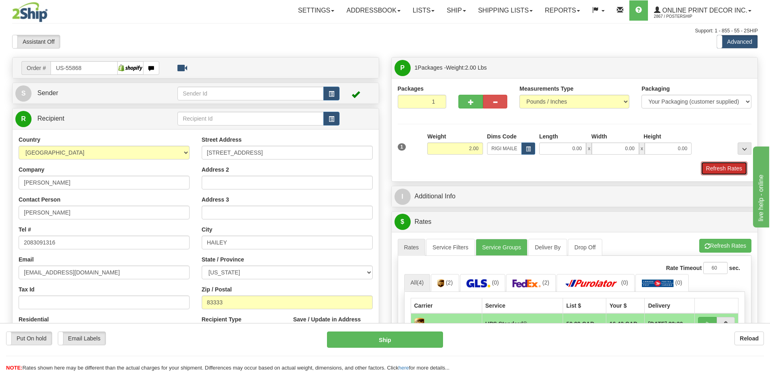
click at [728, 164] on button "Refresh Rates" at bounding box center [724, 168] width 47 height 14
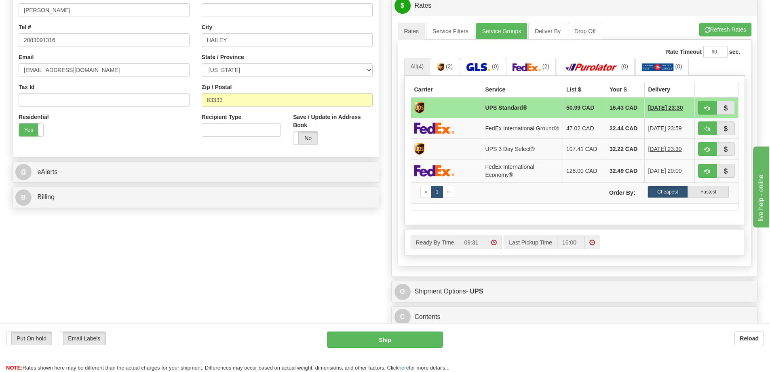
scroll to position [283, 0]
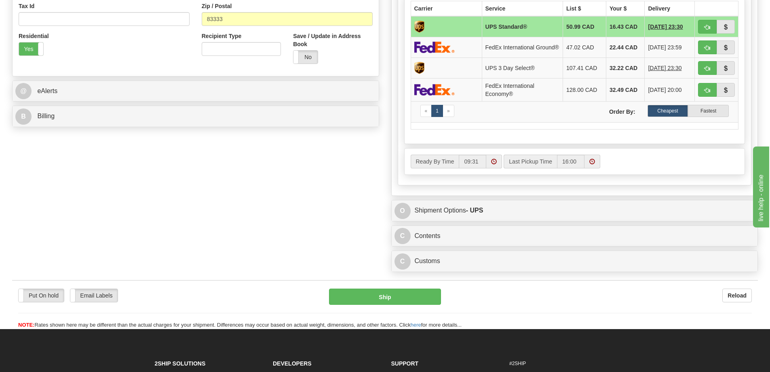
click at [610, 230] on div "C Contents Documents Commodities" at bounding box center [575, 236] width 366 height 21
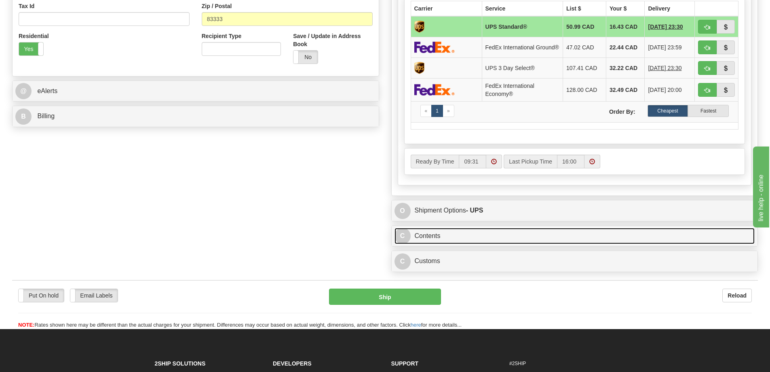
click at [620, 239] on link "C Contents" at bounding box center [575, 236] width 361 height 17
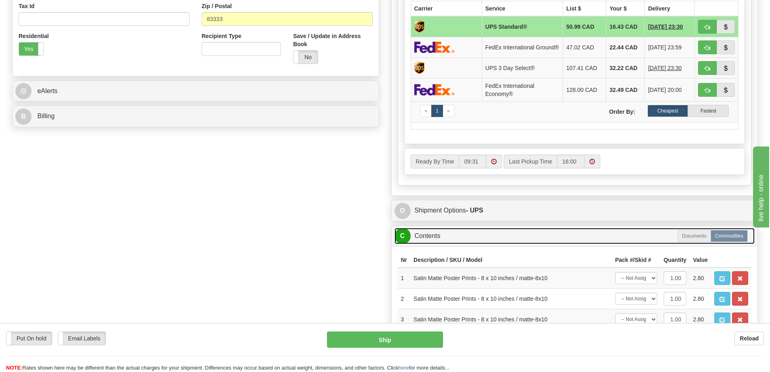
scroll to position [404, 0]
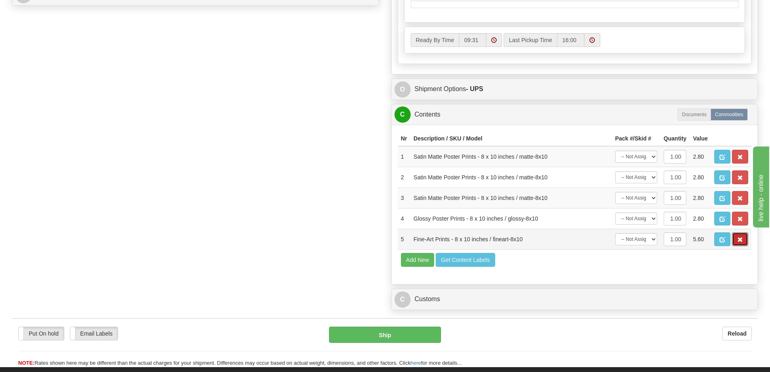
click at [739, 242] on span "button" at bounding box center [741, 239] width 6 height 5
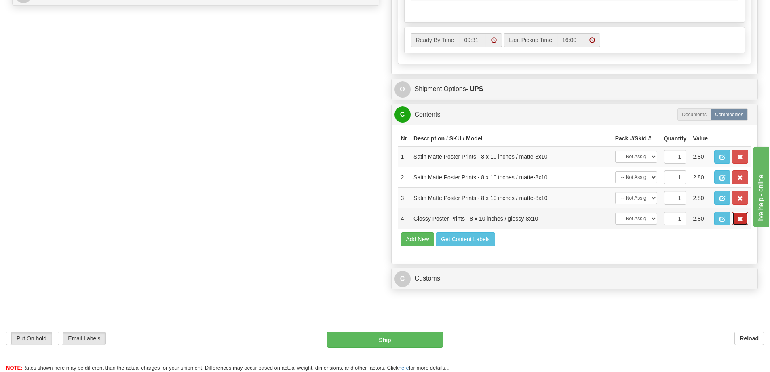
click at [740, 222] on span "button" at bounding box center [741, 218] width 6 height 5
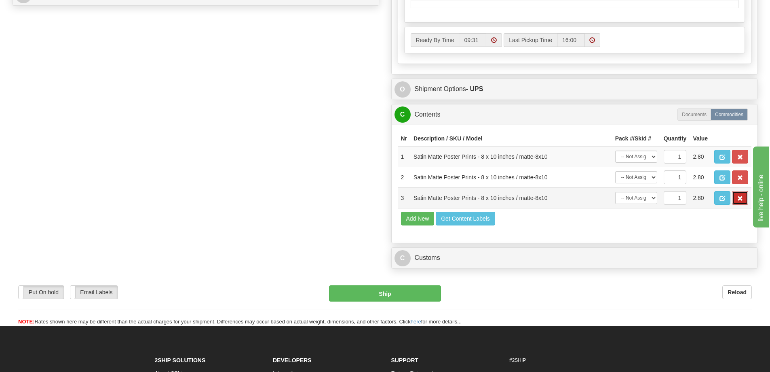
click at [742, 201] on span "button" at bounding box center [741, 198] width 6 height 5
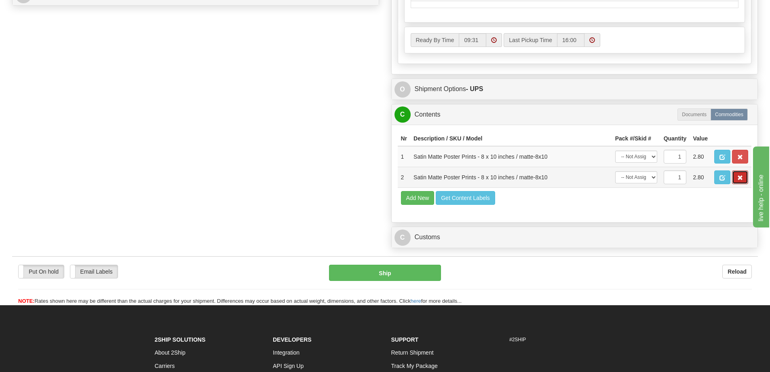
drag, startPoint x: 745, startPoint y: 176, endPoint x: 734, endPoint y: 175, distance: 11.0
click at [744, 176] on button "button" at bounding box center [740, 177] width 16 height 14
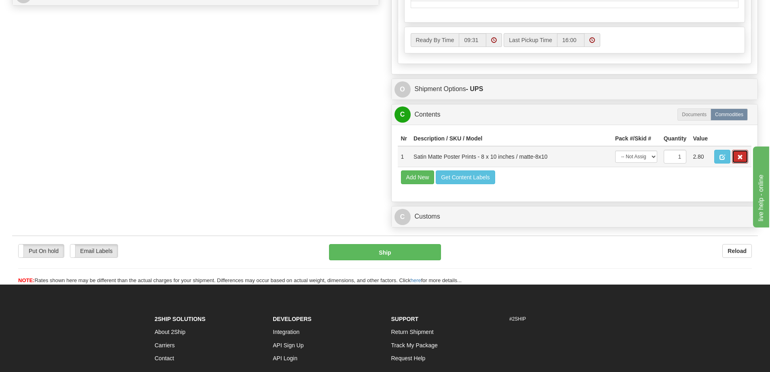
click at [739, 160] on span "button" at bounding box center [741, 156] width 6 height 5
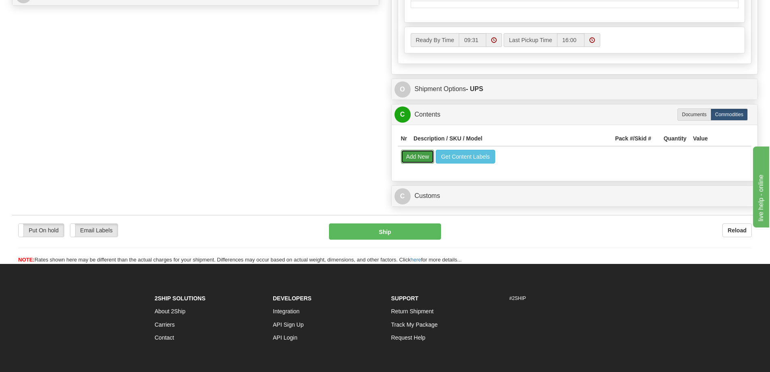
click at [414, 157] on button "Add New" at bounding box center [418, 157] width 34 height 14
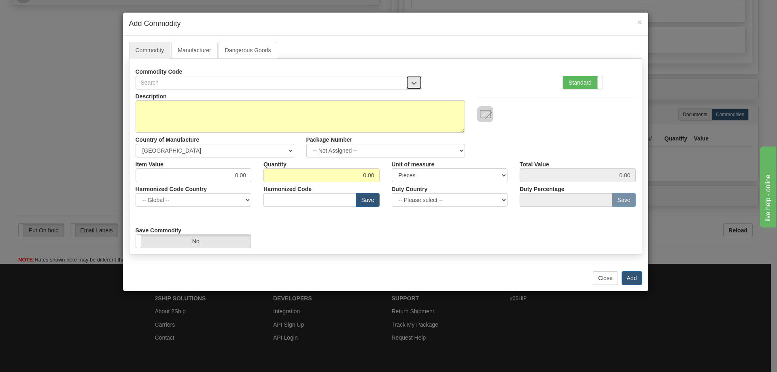
click at [414, 78] on button "button" at bounding box center [414, 83] width 16 height 14
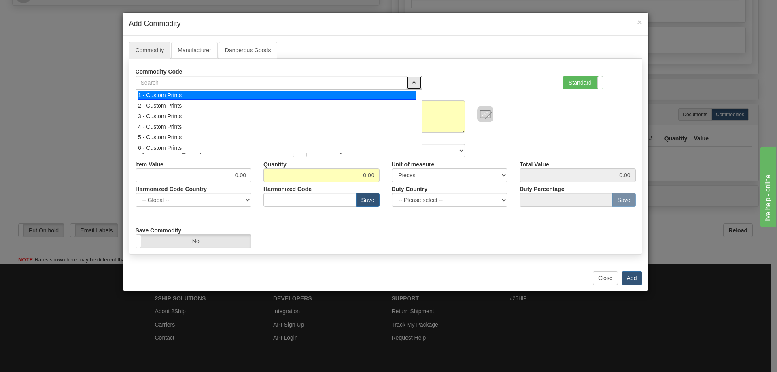
click at [406, 93] on div "1 - Custom Prints" at bounding box center [277, 95] width 279 height 9
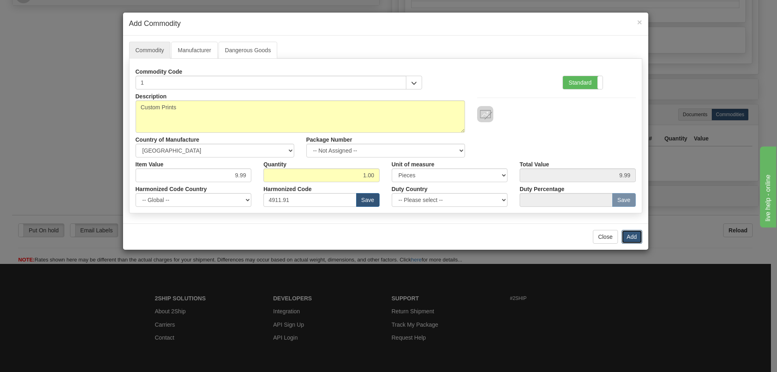
click at [633, 234] on button "Add" at bounding box center [631, 237] width 21 height 14
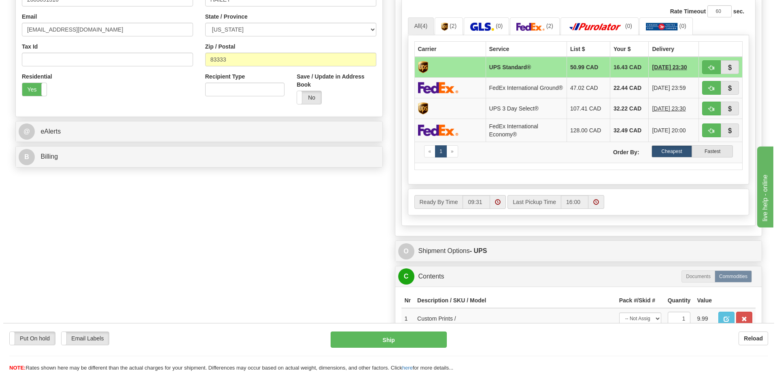
scroll to position [202, 0]
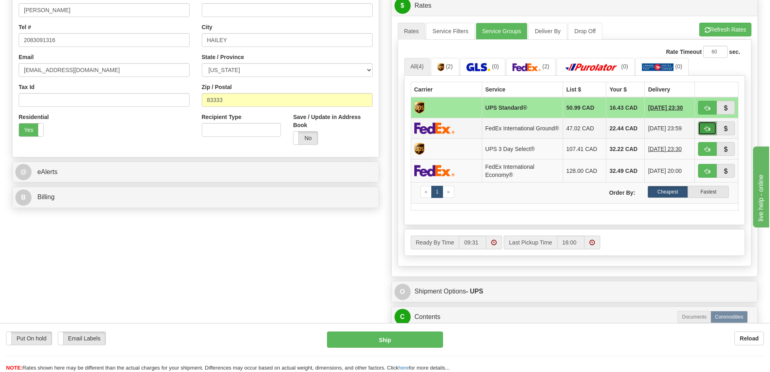
click at [709, 128] on span "button" at bounding box center [708, 128] width 6 height 5
type input "92"
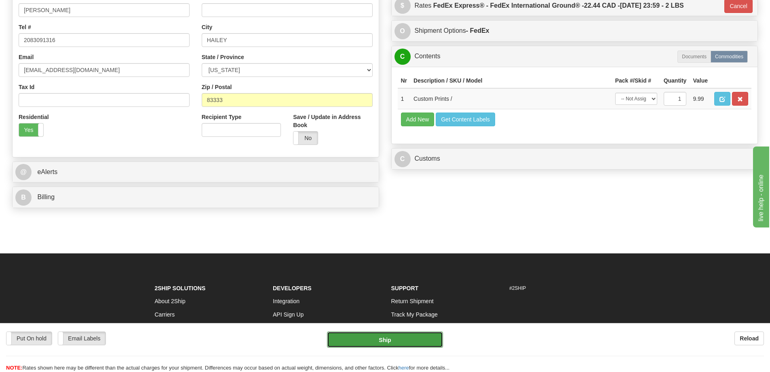
drag, startPoint x: 398, startPoint y: 337, endPoint x: 404, endPoint y: 341, distance: 7.2
click at [404, 341] on button "Ship" at bounding box center [385, 339] width 116 height 16
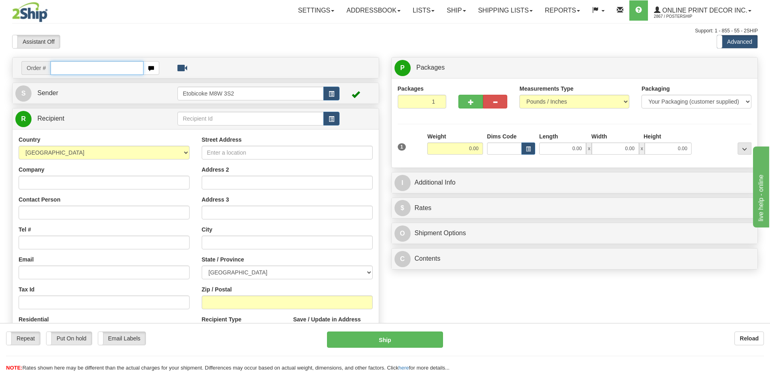
click at [103, 63] on input "text" at bounding box center [97, 68] width 93 height 14
type input "ca-421193"
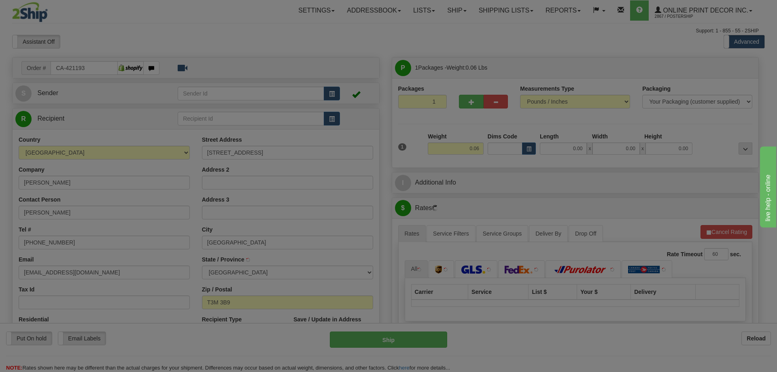
type input "[GEOGRAPHIC_DATA]"
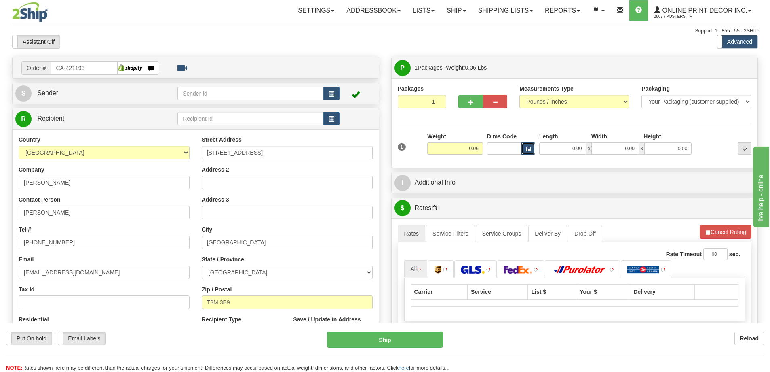
click at [529, 148] on span "button" at bounding box center [528, 149] width 5 height 4
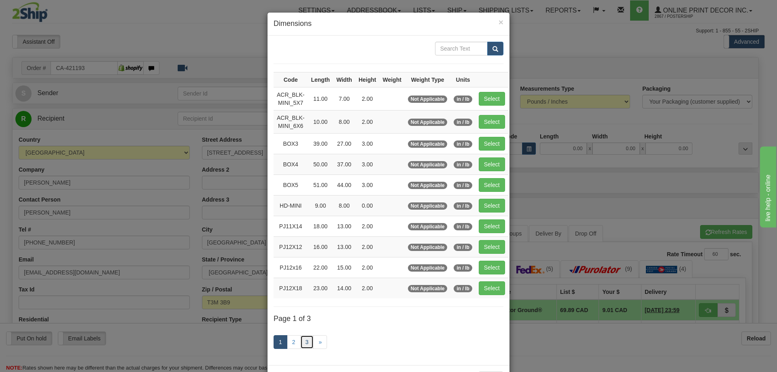
click at [302, 339] on link "3" at bounding box center [307, 342] width 14 height 14
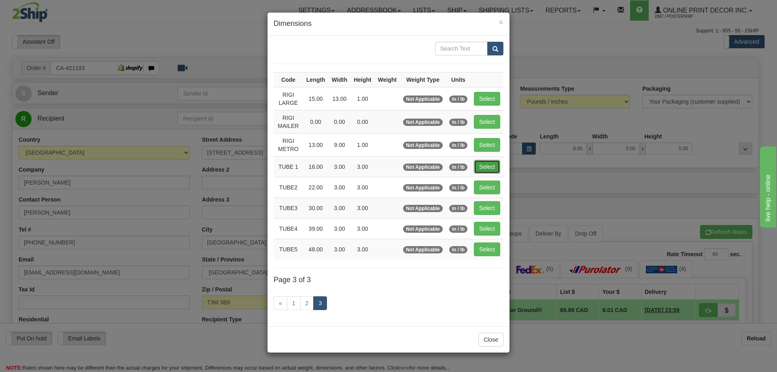
click at [482, 163] on button "Select" at bounding box center [487, 167] width 26 height 14
type input "TUBE 1"
type input "16.00"
type input "3.00"
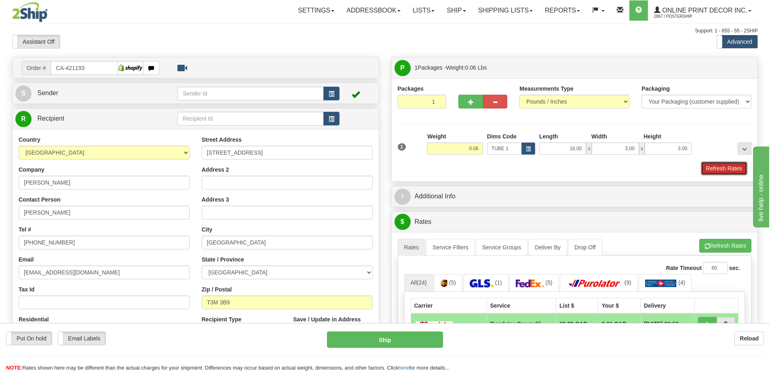
click at [712, 167] on button "Refresh Rates" at bounding box center [724, 168] width 47 height 14
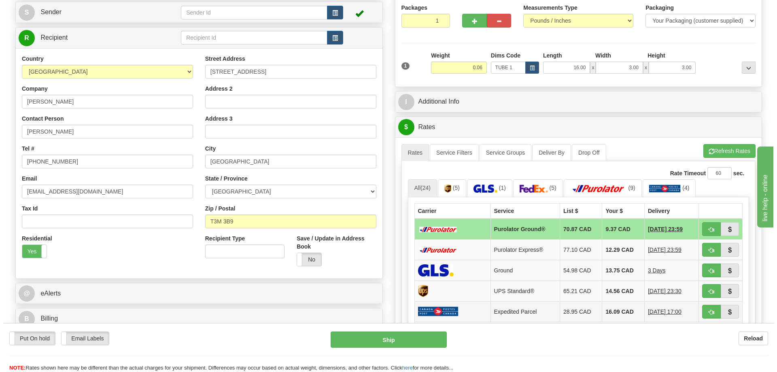
scroll to position [121, 0]
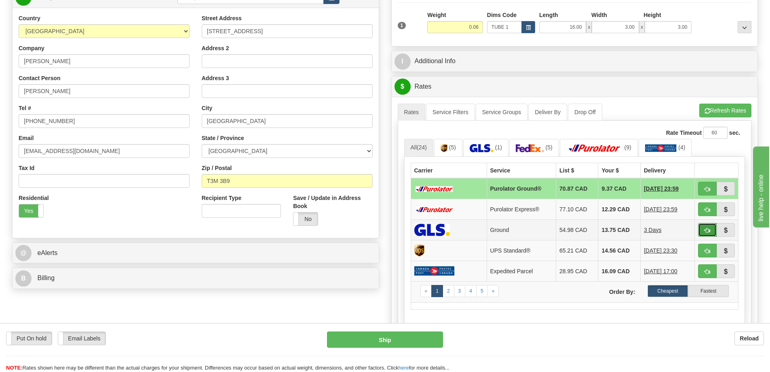
click at [707, 231] on span "button" at bounding box center [708, 230] width 6 height 5
type input "1"
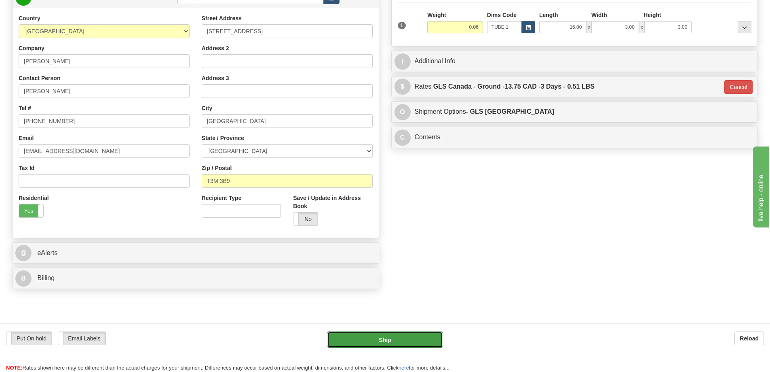
click at [402, 340] on button "Ship" at bounding box center [385, 339] width 116 height 16
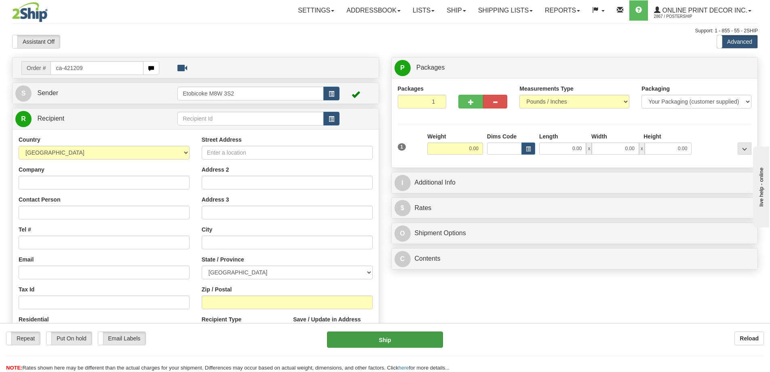
type input "ca-421209"
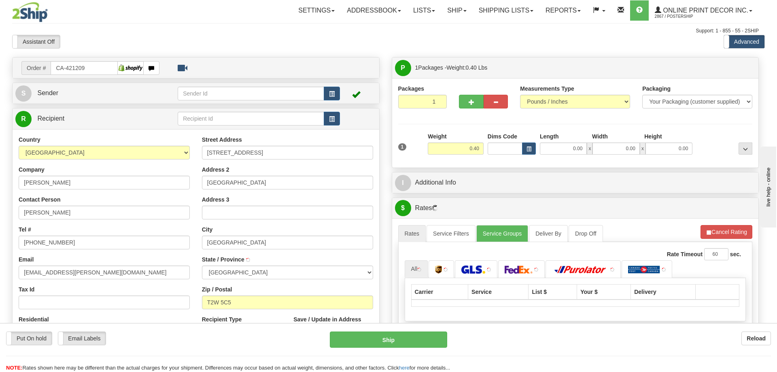
type input "[GEOGRAPHIC_DATA]"
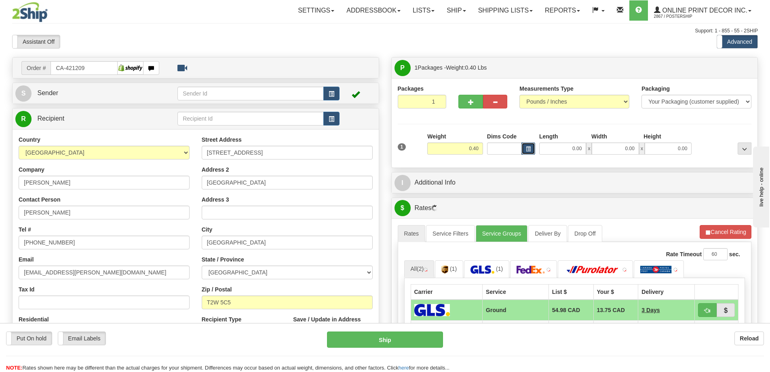
click at [526, 148] on span "button" at bounding box center [528, 149] width 5 height 4
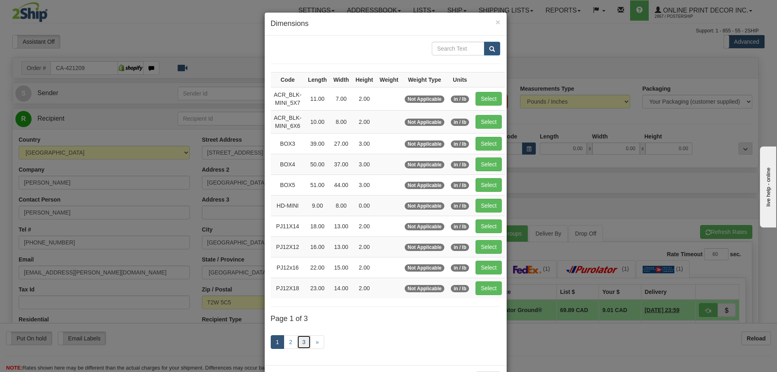
click at [300, 342] on link "3" at bounding box center [304, 342] width 14 height 14
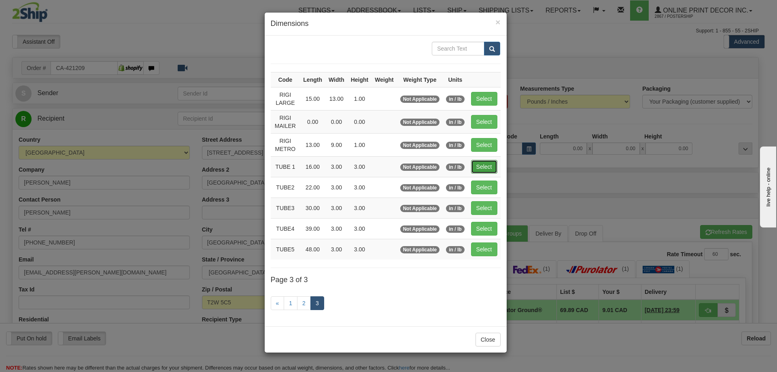
click at [487, 163] on button "Select" at bounding box center [484, 167] width 26 height 14
type input "TUBE 1"
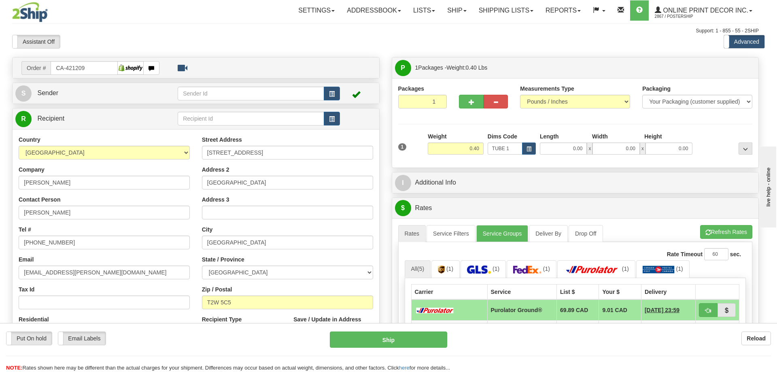
type input "16.00"
type input "3.00"
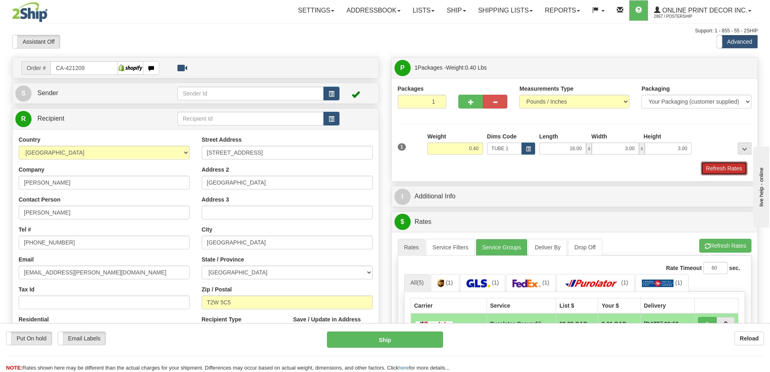
click at [745, 169] on button "Refresh Rates" at bounding box center [724, 168] width 47 height 14
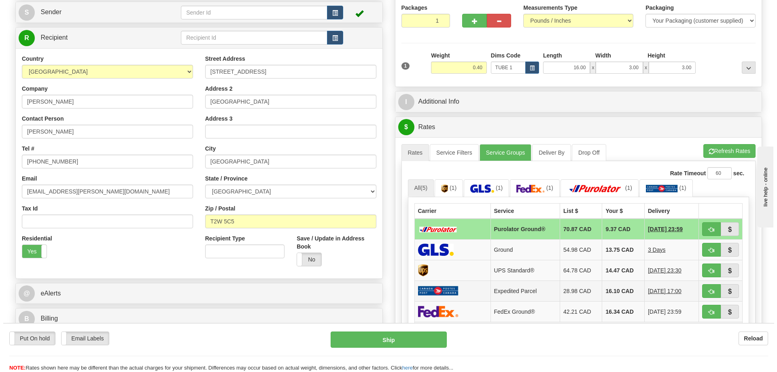
scroll to position [121, 0]
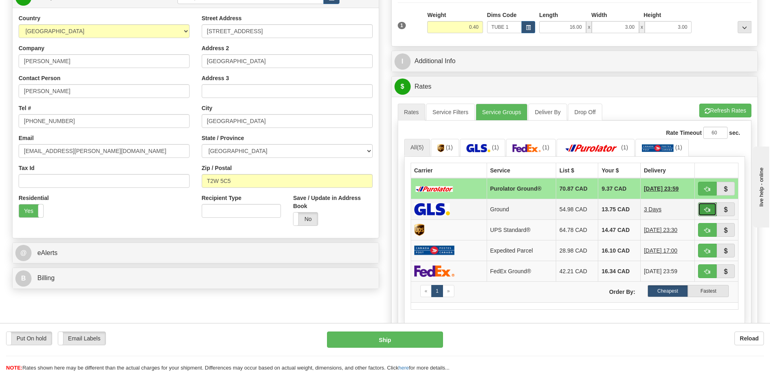
click at [709, 207] on button "button" at bounding box center [707, 209] width 19 height 14
type input "1"
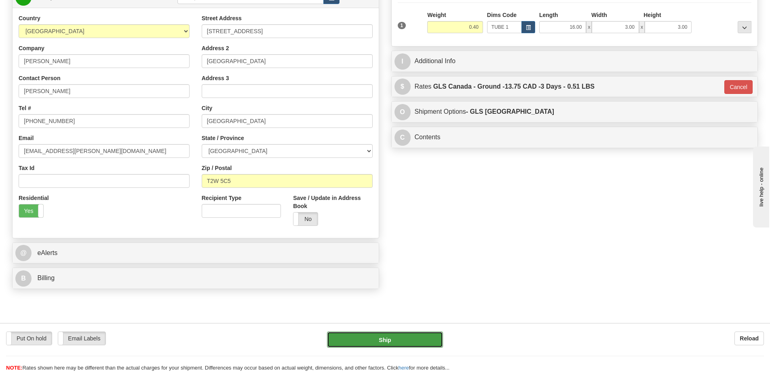
click at [412, 338] on button "Ship" at bounding box center [385, 339] width 116 height 16
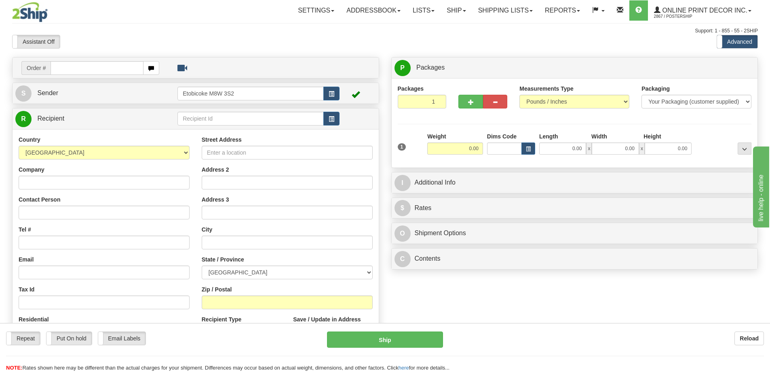
click at [80, 67] on input "text" at bounding box center [97, 68] width 93 height 14
type input "ca-421279"
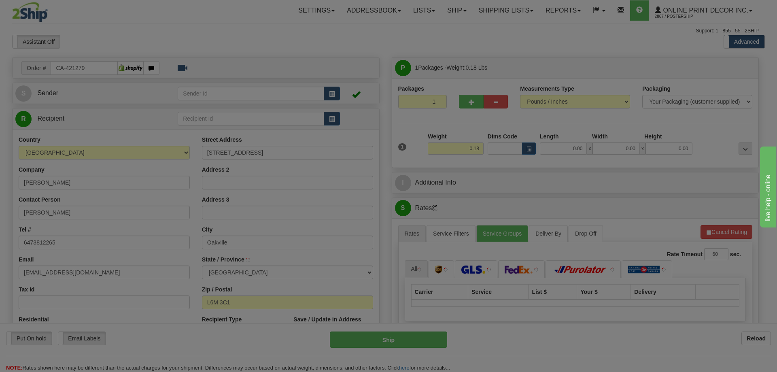
type input "OAKVILLE"
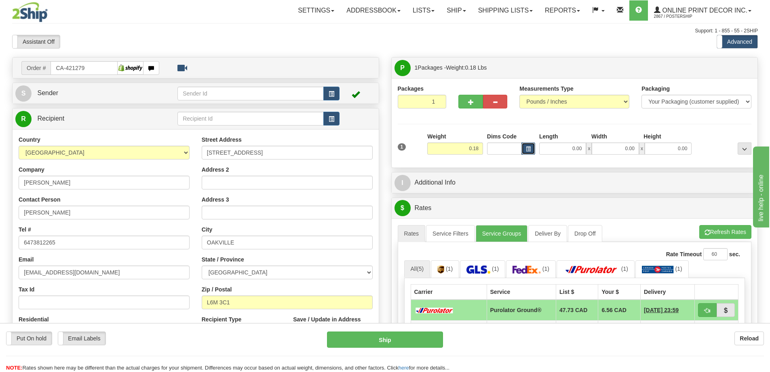
click at [527, 148] on span "button" at bounding box center [528, 149] width 5 height 4
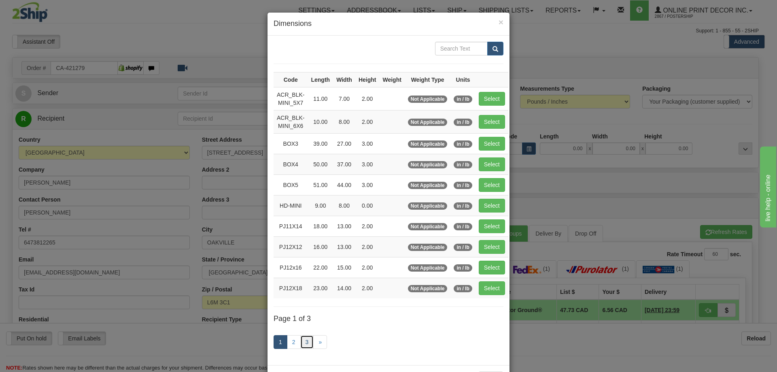
click at [307, 344] on link "3" at bounding box center [307, 342] width 14 height 14
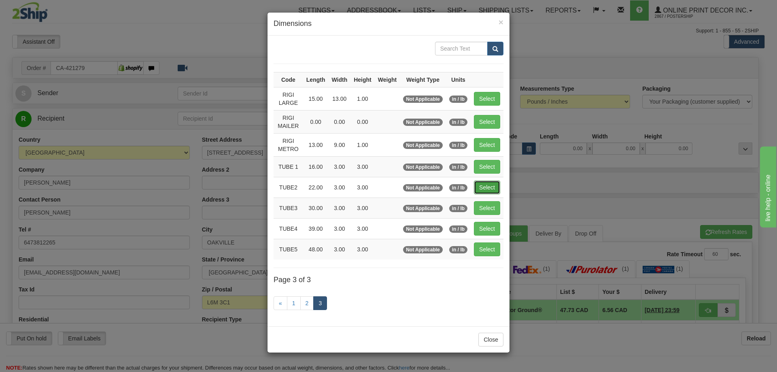
click at [494, 186] on button "Select" at bounding box center [487, 187] width 26 height 14
type input "TUBE2"
type input "22.00"
type input "3.00"
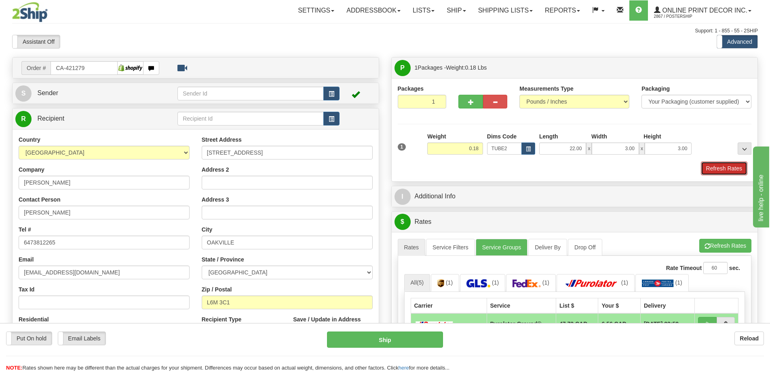
click at [727, 165] on button "Refresh Rates" at bounding box center [724, 168] width 47 height 14
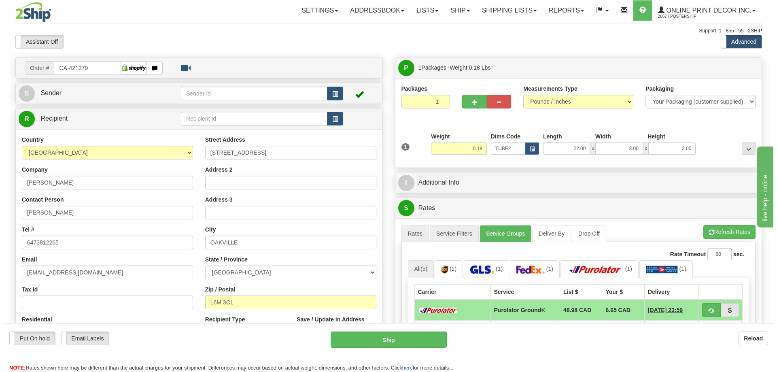
scroll to position [81, 0]
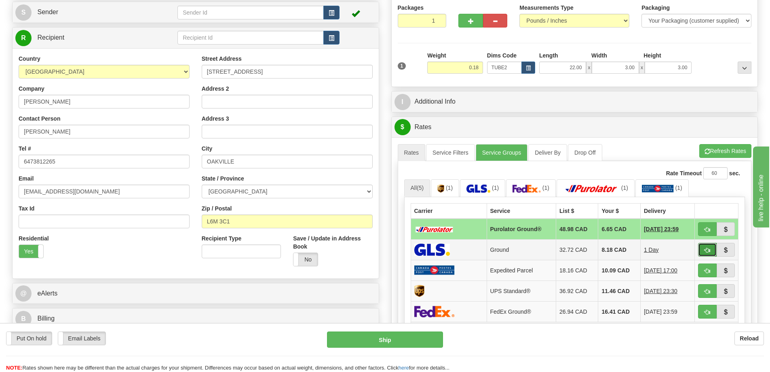
click at [711, 250] on button "button" at bounding box center [707, 250] width 19 height 14
type input "1"
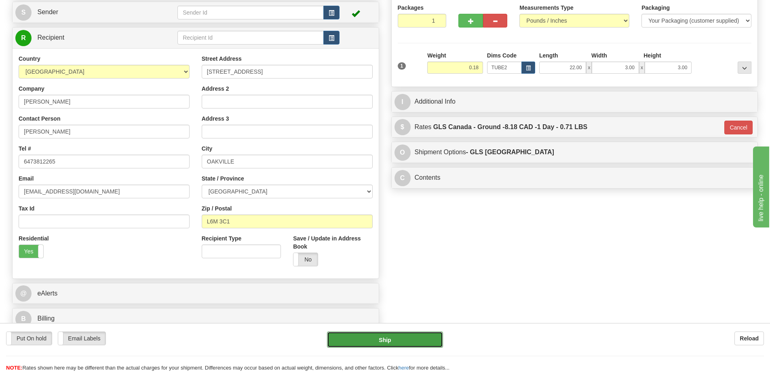
click at [409, 336] on button "Ship" at bounding box center [385, 339] width 116 height 16
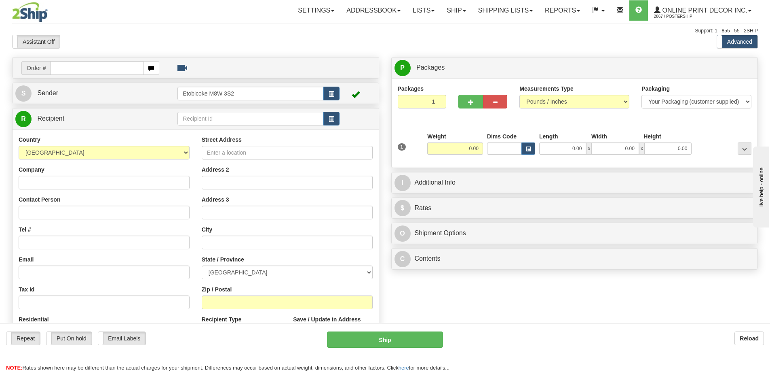
click at [294, 172] on div "Address 2" at bounding box center [287, 177] width 171 height 24
